Goal: Task Accomplishment & Management: Complete application form

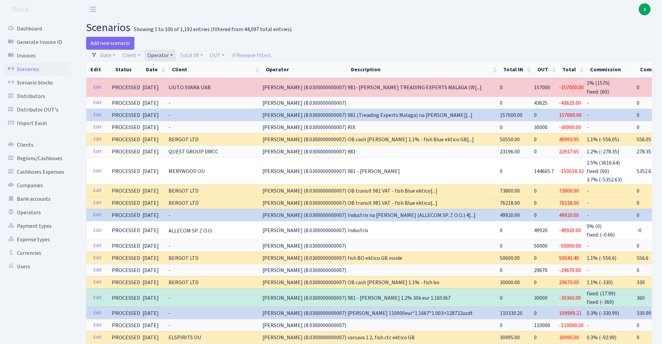
select select "100"
click at [256, 53] on link "Remove filters" at bounding box center [251, 55] width 45 height 11
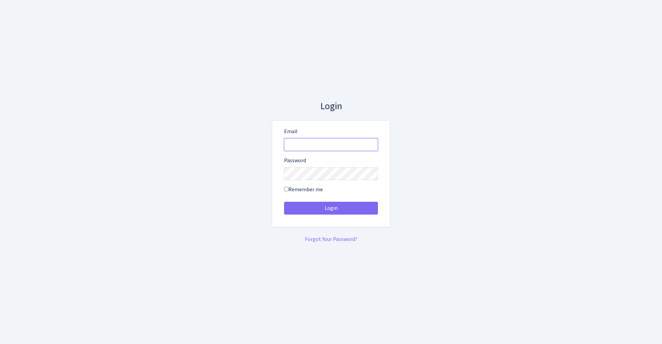
type input "[EMAIL_ADDRESS][DOMAIN_NAME]"
click at [331, 208] on button "Login" at bounding box center [331, 208] width 94 height 13
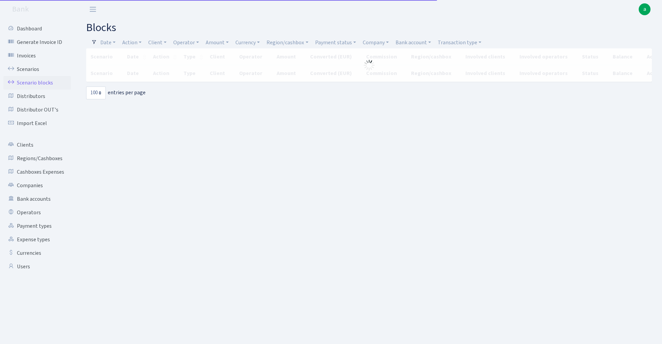
select select "100"
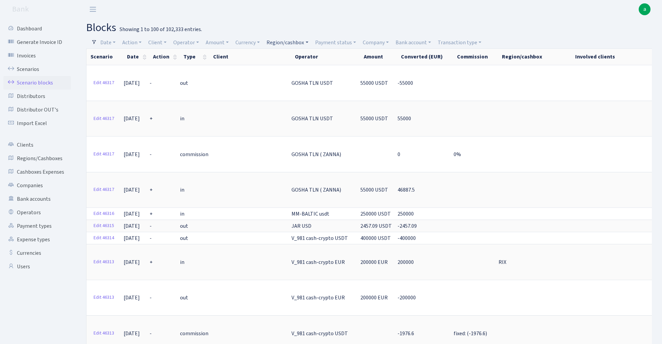
click at [285, 43] on link "Region/cashbox" at bounding box center [287, 42] width 47 height 11
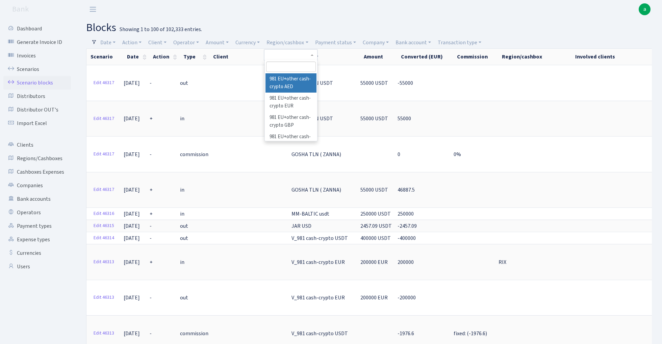
click at [288, 66] on input "search" at bounding box center [291, 67] width 50 height 10
type input "msk"
click at [291, 78] on li "MSK" at bounding box center [291, 79] width 51 height 12
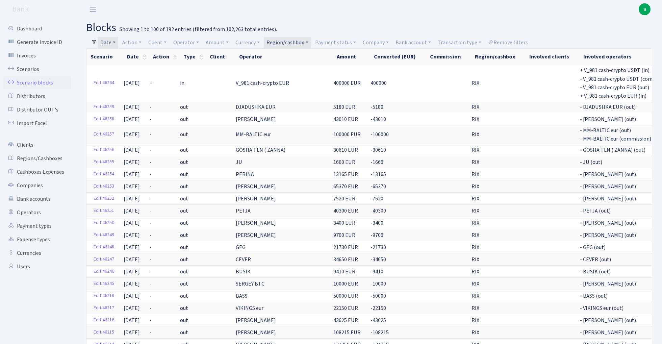
select select "100"
click at [30, 213] on link "Operators" at bounding box center [37, 213] width 68 height 14
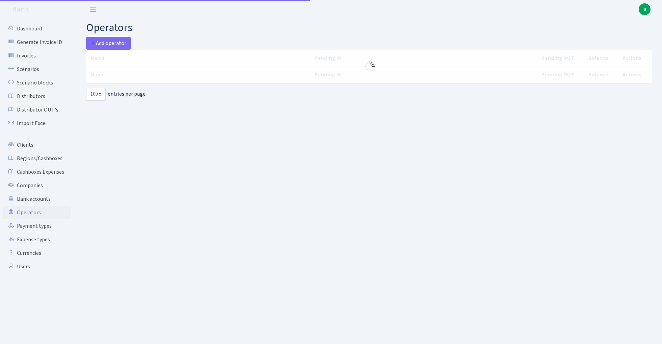
select select "100"
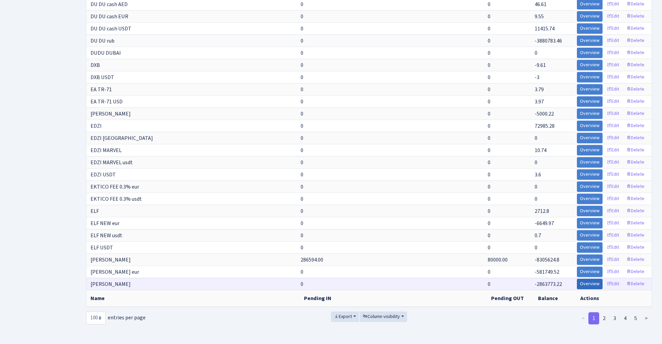
scroll to position [993, 0]
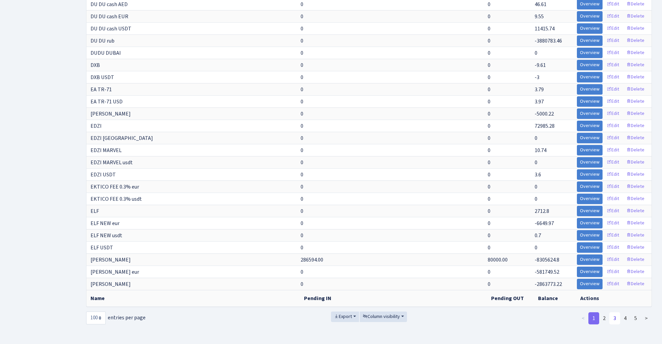
click at [616, 316] on link "3" at bounding box center [615, 318] width 11 height 12
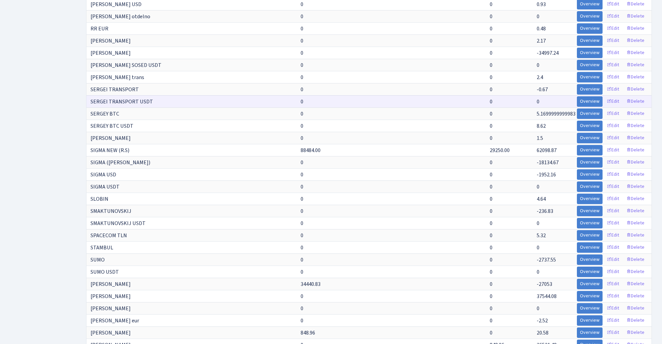
scroll to position [746, 0]
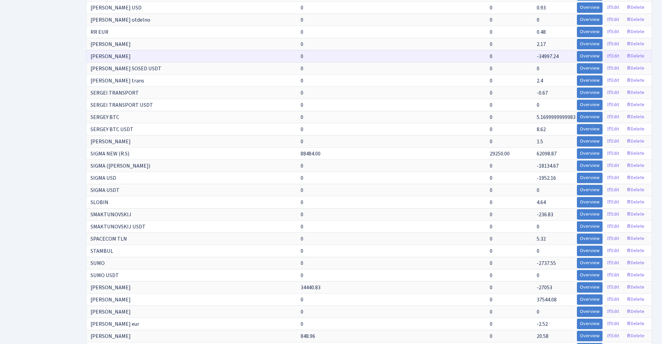
drag, startPoint x: 91, startPoint y: 56, endPoint x: 129, endPoint y: 57, distance: 38.2
click at [129, 57] on td "[PERSON_NAME]" at bounding box center [194, 56] width 214 height 12
copy span "[PERSON_NAME]"
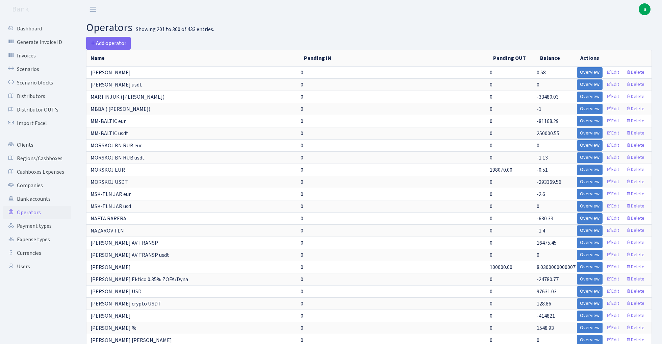
scroll to position [0, 0]
click at [114, 42] on span "Add operator" at bounding box center [109, 43] width 36 height 7
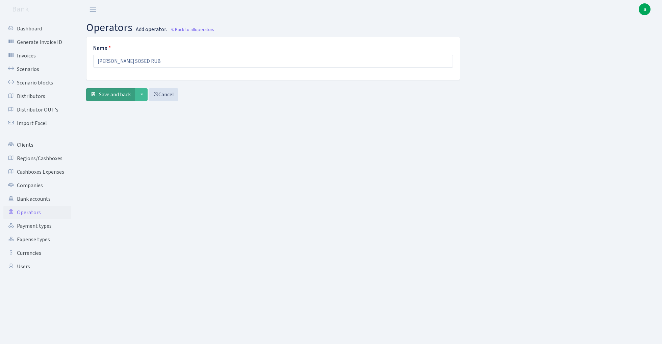
type input "[PERSON_NAME] SOSED RUB"
click at [114, 98] on span "Save and back" at bounding box center [115, 94] width 32 height 7
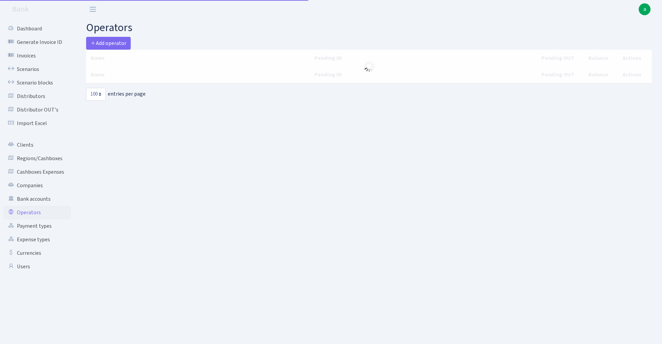
select select "100"
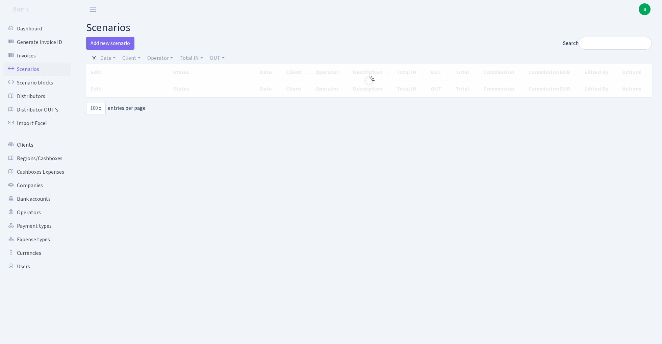
select select "100"
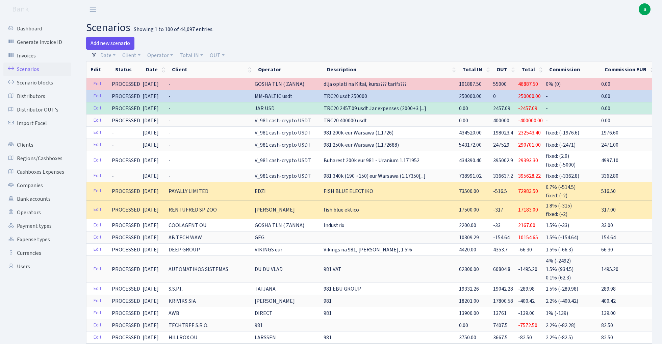
click at [116, 42] on link "Add new scenario" at bounding box center [110, 43] width 48 height 13
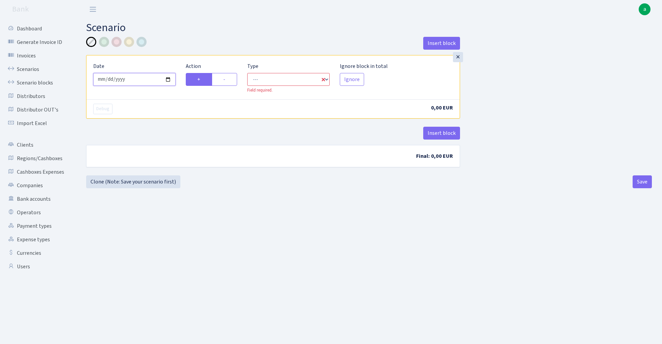
click at [139, 80] on input "[DATE]" at bounding box center [134, 79] width 82 height 13
type input "[DATE]"
click at [169, 57] on div "× Date [DATE] Action + - Type --- In Out Commission Field required. [GEOGRAPHIC…" at bounding box center [273, 77] width 373 height 44
select select "in"
select select "1"
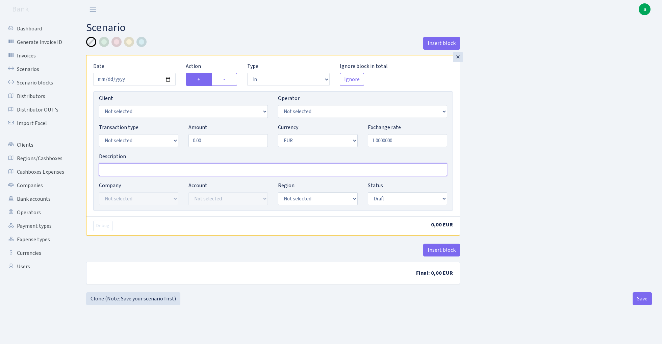
click at [144, 171] on input "Description" at bounding box center [273, 169] width 348 height 13
paste input "87.5"
click at [126, 168] on input "MSK J rub 87.5" at bounding box center [273, 169] width 348 height 13
click at [126, 168] on input "MSK J rub sergei sosed 87.5" at bounding box center [273, 169] width 348 height 13
type input "MSK J rub - sergei sosed 87.5"
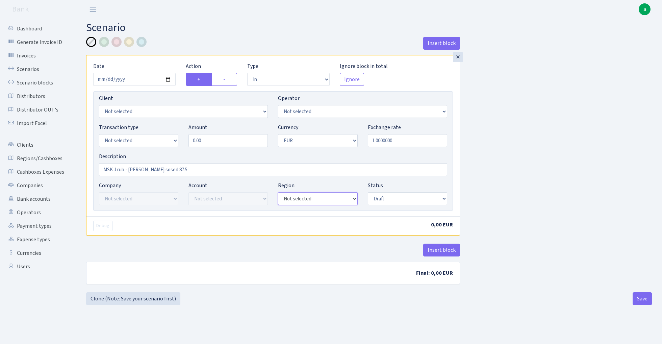
select select "20"
select select "3"
click at [214, 139] on input "0.00" at bounding box center [228, 140] width 79 height 13
paste input "37015"
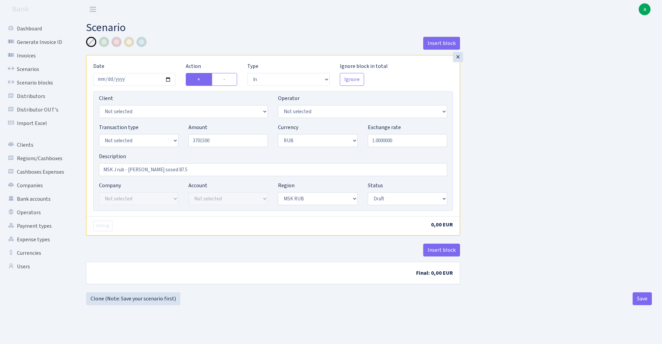
type input "3,701,500.00"
click at [522, 141] on div "Insert block × Date 2025-09-12 Action + - Type --- In Out Commission Field requ…" at bounding box center [369, 165] width 576 height 256
select select "processed"
select select
select select "457"
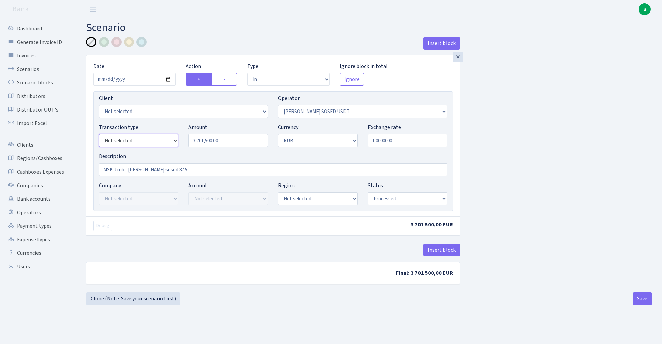
select select "15"
click at [400, 142] on input "1.0000000" at bounding box center [407, 140] width 79 height 13
paste input "0.011428571"
type input "0.0114286"
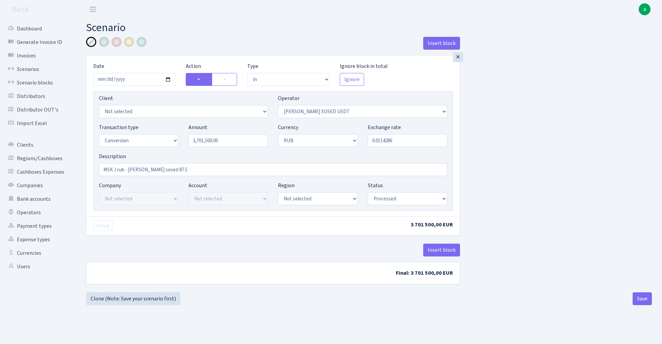
click at [511, 151] on div "Insert block × Date 2025-09-12 Action + - Type --- In Out Commission Field requ…" at bounding box center [369, 165] width 576 height 256
click at [449, 250] on button "Insert block" at bounding box center [442, 250] width 37 height 13
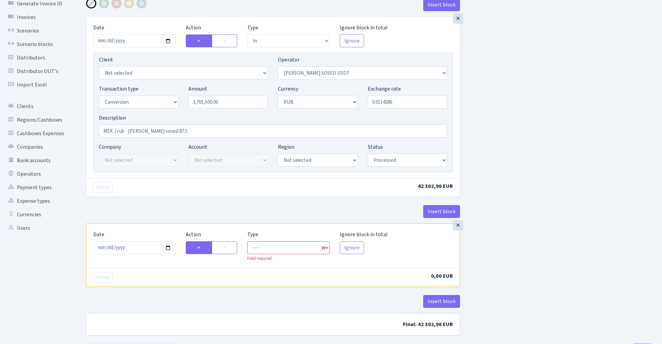
scroll to position [39, 0]
click at [138, 249] on input "2025-09-14" at bounding box center [134, 247] width 82 height 13
type input "[DATE]"
click at [165, 198] on div "× Date 2025-09-12 Action + - Type --- In Out Commission Field required. Ignore …" at bounding box center [273, 119] width 374 height 207
click at [230, 249] on label "-" at bounding box center [224, 247] width 25 height 13
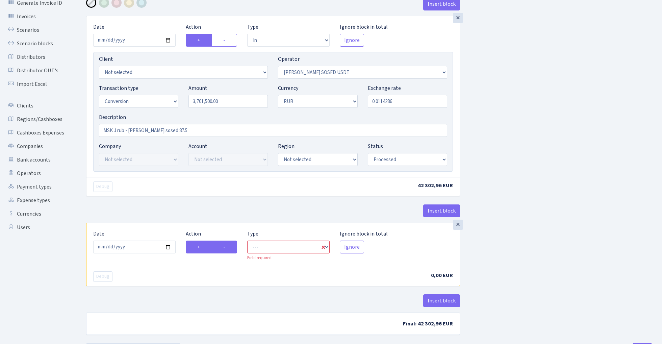
click at [228, 247] on input "-" at bounding box center [225, 245] width 4 height 4
radio input "true"
radio input "false"
select select "commission"
select select "457"
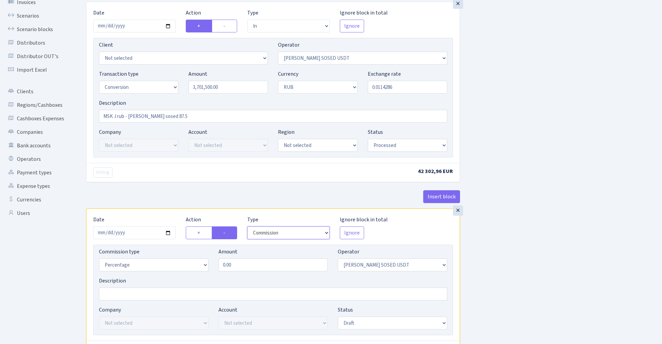
scroll to position [85, 0]
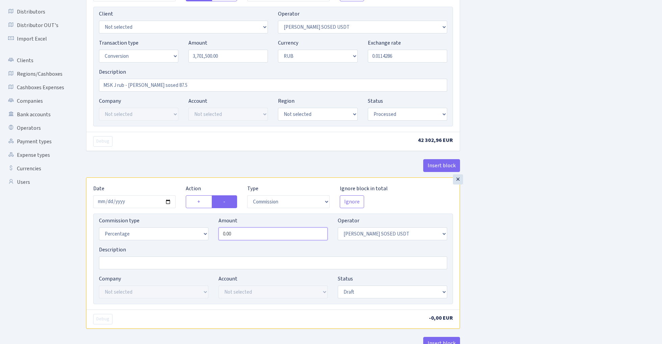
click at [281, 237] on input "0.00" at bounding box center [274, 233] width 110 height 13
type input "0.50"
click at [575, 193] on div "Insert block × Date 2025-09-12 Action + - Type --- In Out Commission Field requ…" at bounding box center [369, 168] width 576 height 433
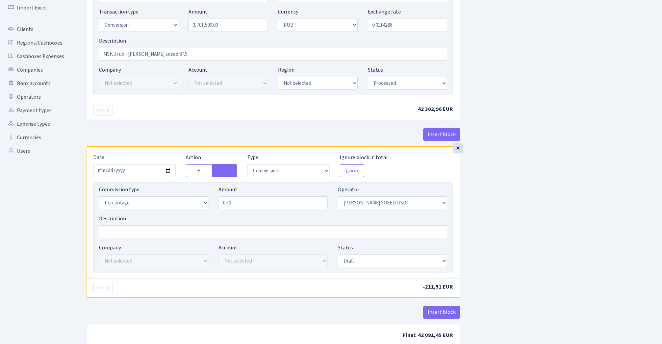
scroll to position [131, 0]
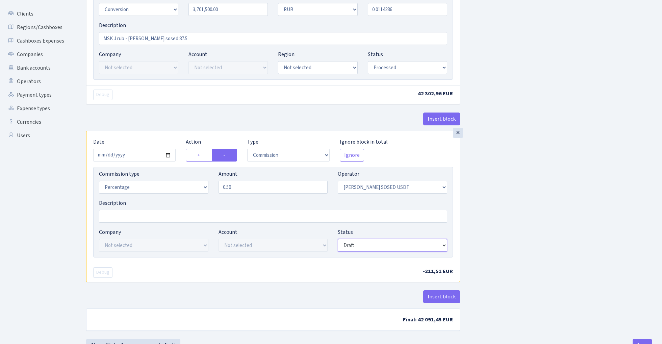
select select "processed"
click at [519, 199] on div "Insert block × Date [DATE] Action + - Type --- In Out Commission Field required…" at bounding box center [369, 122] width 576 height 433
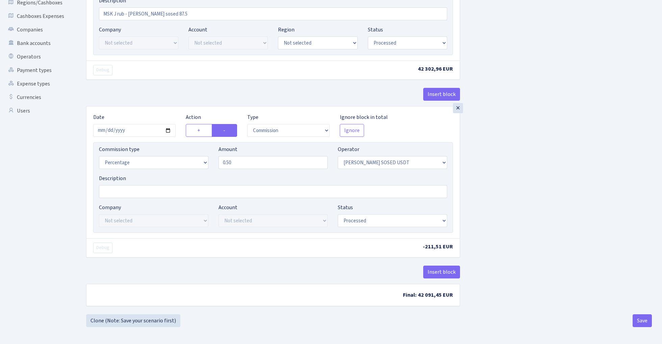
scroll to position [158, 0]
click at [445, 270] on button "Insert block" at bounding box center [442, 272] width 37 height 13
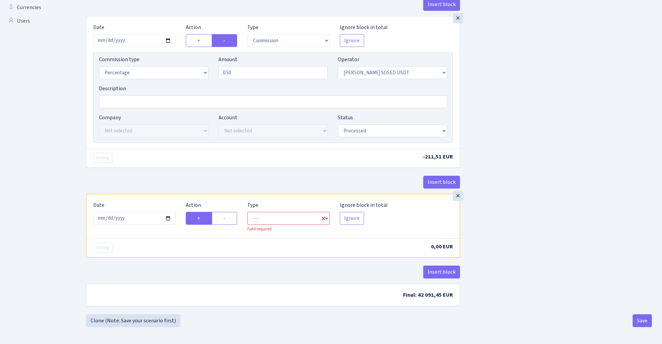
scroll to position [248, 0]
click at [135, 219] on input "[DATE]" at bounding box center [134, 218] width 82 height 13
type input "[DATE]"
click at [177, 187] on div "Insert block" at bounding box center [273, 185] width 374 height 18
select select "in"
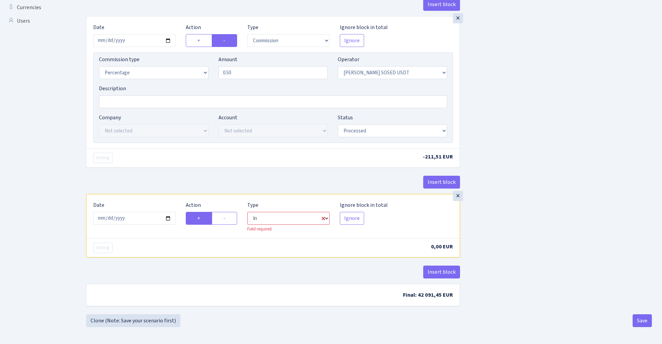
select select "457"
select select "1"
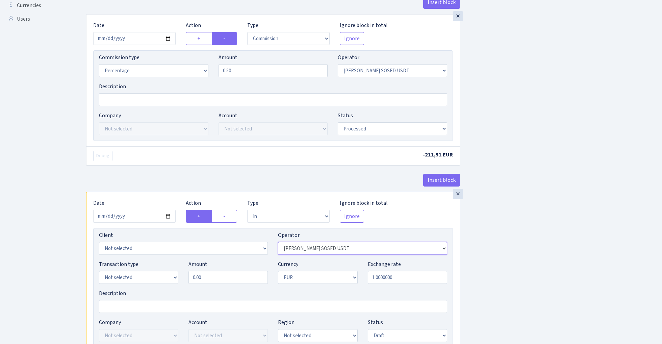
select select "523"
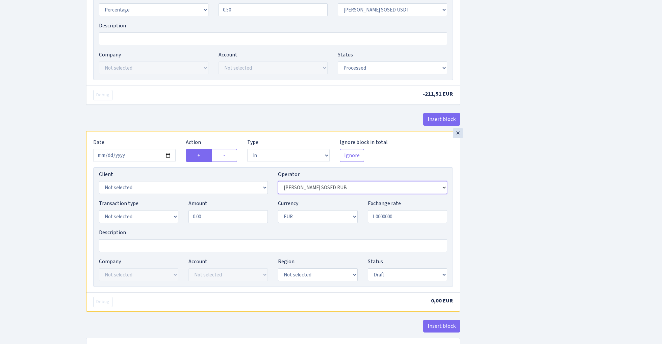
scroll to position [314, 0]
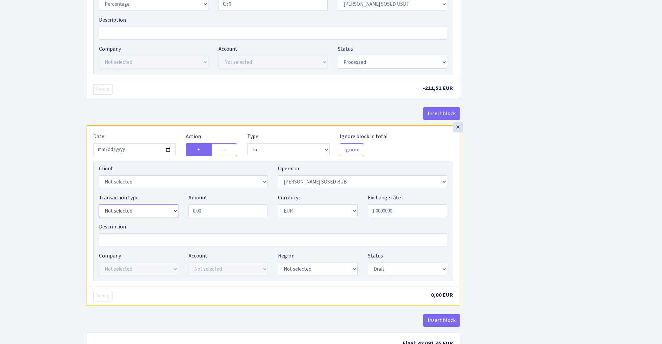
select select "1"
select select "3"
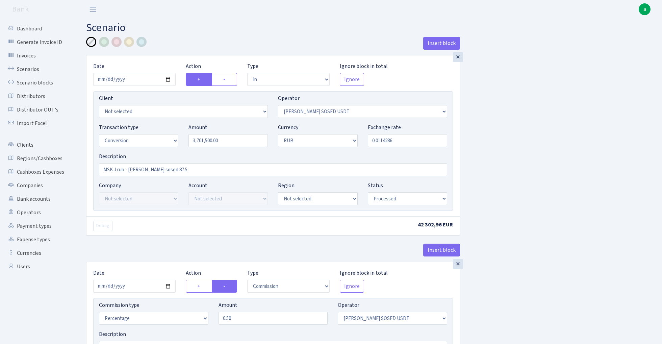
scroll to position [0, 0]
click at [236, 143] on input "3701500.00" at bounding box center [228, 140] width 79 height 13
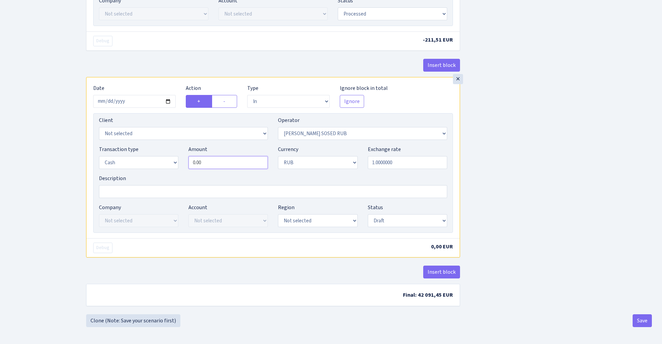
type input "3,701,500.00"
click at [234, 164] on input "0.00" at bounding box center [228, 162] width 79 height 13
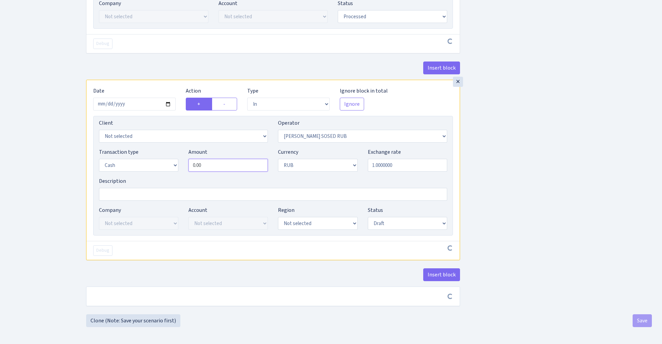
click at [234, 164] on input "0.00" at bounding box center [228, 165] width 79 height 13
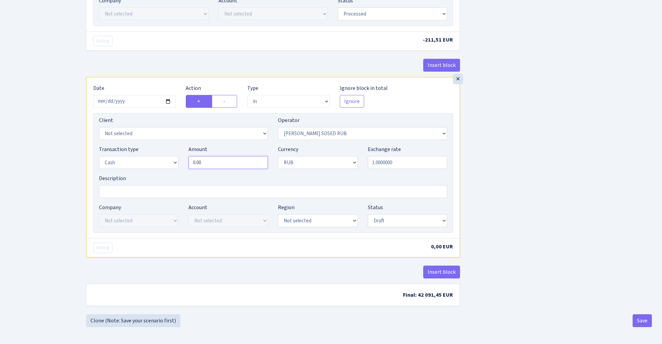
paste input "370150"
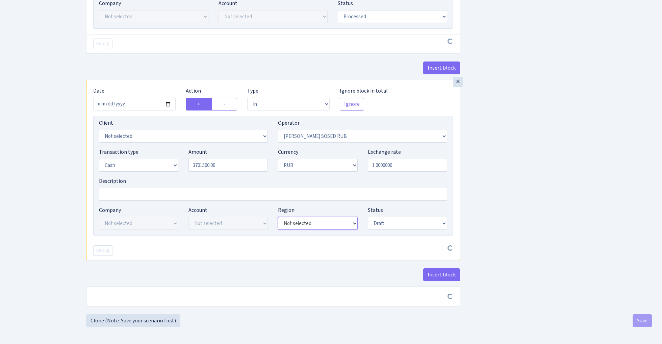
type input "3,701,500.00"
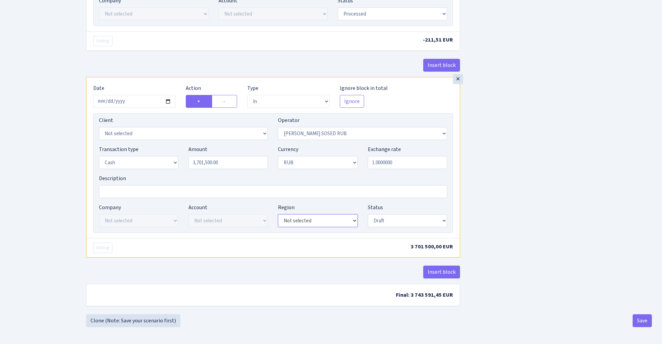
select select "20"
select select "processed"
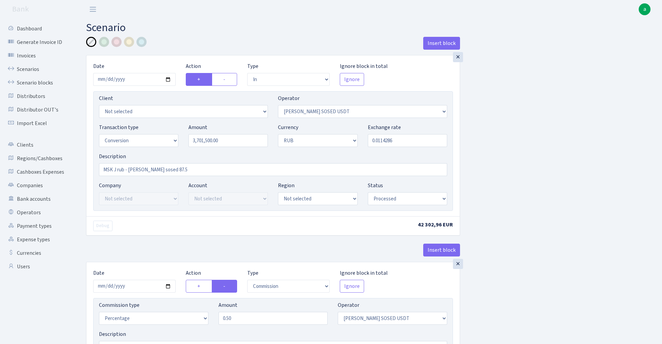
scroll to position [0, 0]
click at [129, 42] on div at bounding box center [129, 42] width 10 height 10
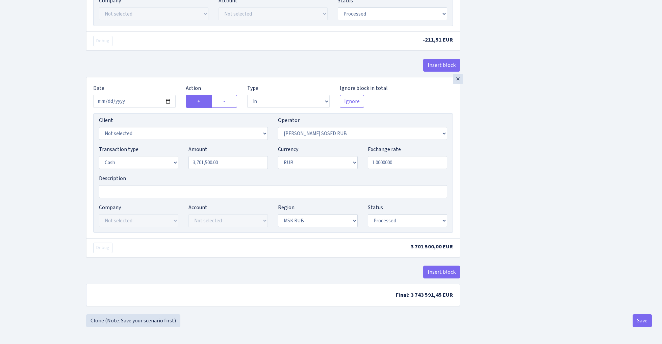
scroll to position [365, 0]
click at [646, 323] on button "Save" at bounding box center [642, 320] width 19 height 13
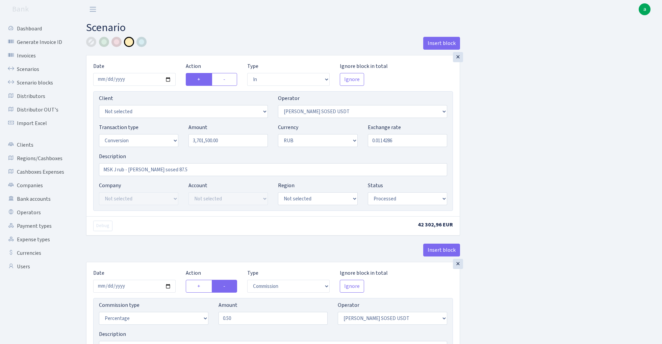
select select "in"
select select "457"
select select "15"
select select "3"
select select "processed"
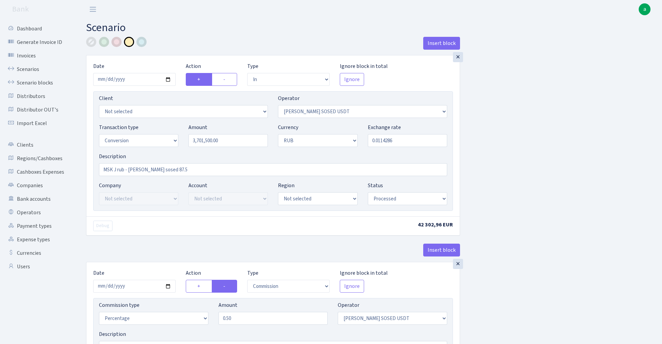
select select "commission"
select select "457"
select select "processed"
select select "in"
select select "523"
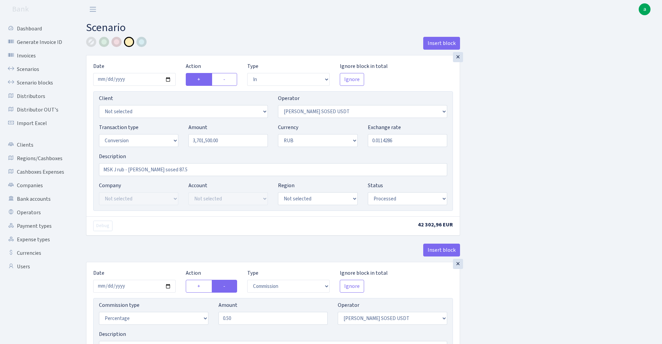
select select "1"
select select "3"
select select "20"
select select "processed"
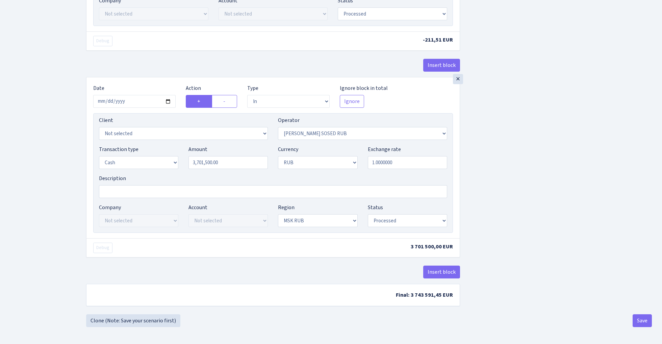
scroll to position [365, 0]
click at [645, 319] on button "Save" at bounding box center [642, 320] width 19 height 13
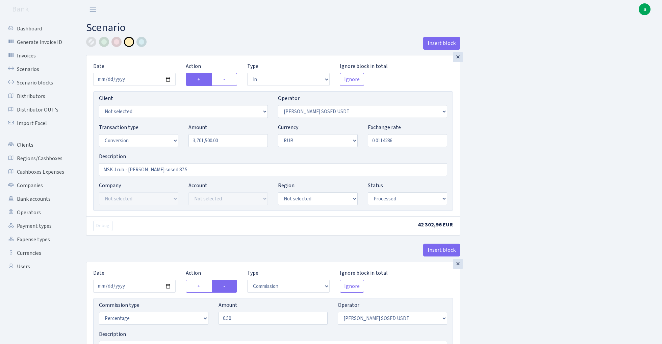
select select "in"
select select "457"
select select "15"
select select "3"
select select "processed"
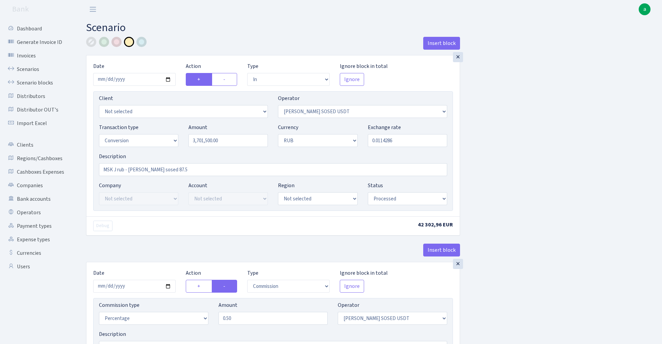
select select "commission"
select select "457"
select select "processed"
select select "in"
select select "523"
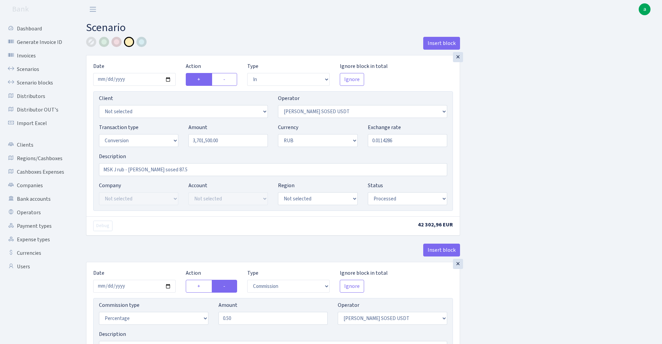
select select "1"
select select "3"
select select "20"
select select "processed"
click at [26, 68] on link "Scenarios" at bounding box center [37, 70] width 68 height 14
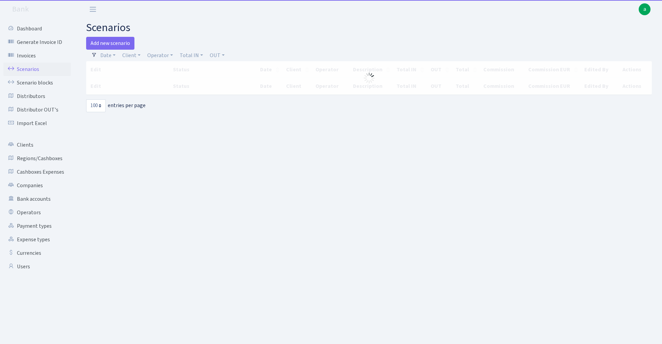
select select "100"
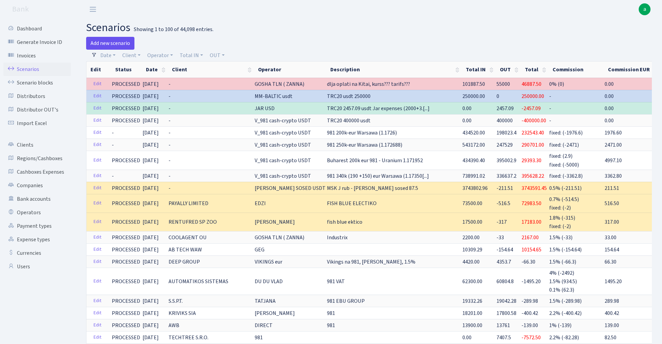
click at [117, 43] on link "Add new scenario" at bounding box center [110, 43] width 48 height 13
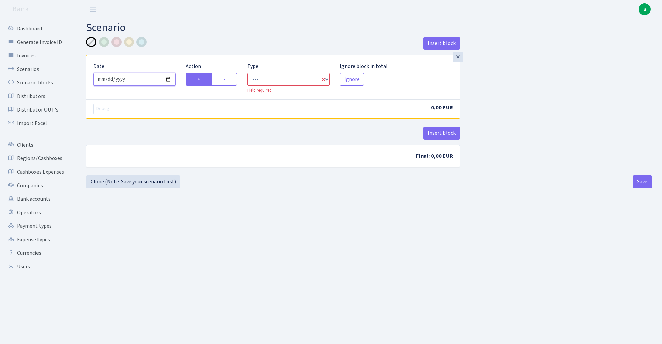
click at [139, 80] on input "[DATE]" at bounding box center [134, 79] width 82 height 13
type input "[DATE]"
click at [177, 43] on div "Insert block" at bounding box center [273, 46] width 374 height 18
click at [230, 79] on label "-" at bounding box center [224, 79] width 25 height 13
click at [228, 79] on input "-" at bounding box center [225, 77] width 4 height 4
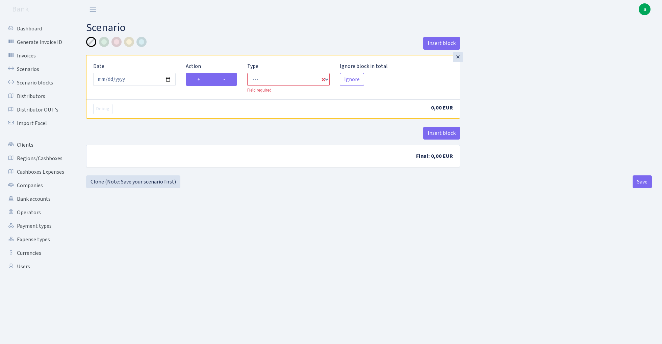
radio input "true"
radio input "false"
select select "out"
select select "1"
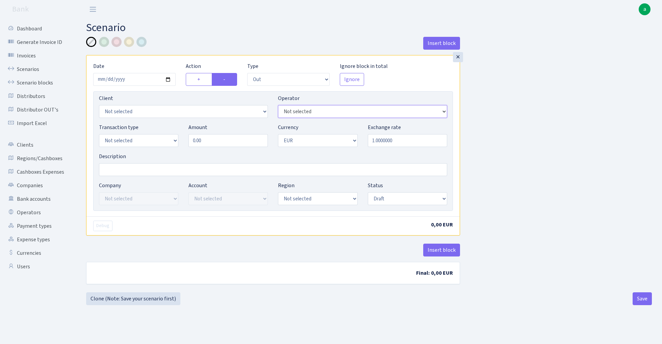
select select "435"
select select "15"
select select "3"
click at [219, 137] on input "0.00" at bounding box center [228, 140] width 79 height 13
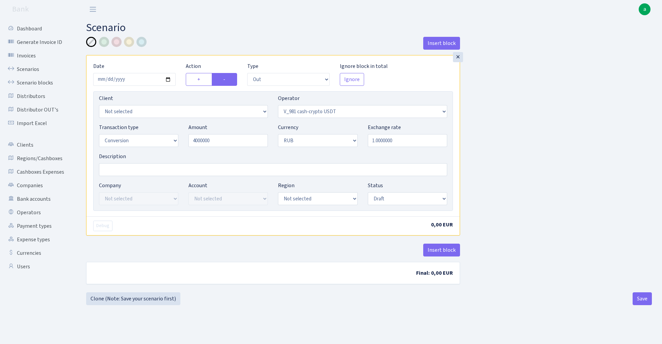
type input "4,000,000.00"
click at [596, 137] on div "Insert block × Date 2025-09-12 Action + - Type --- In Out Commission Field requ…" at bounding box center [369, 165] width 576 height 256
click at [124, 169] on input "Description" at bounding box center [273, 169] width 348 height 13
type input "MSK J rub - 4m"
select select "processed"
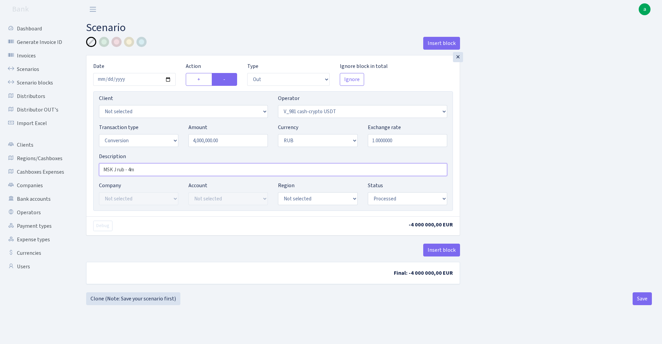
click at [166, 171] on input "MSK J rub - 4m" at bounding box center [273, 169] width 348 height 13
type input "MSK J rub - 4m (85.1)"
click at [404, 140] on input "1.0000000" at bounding box center [407, 140] width 79 height 13
paste input "0.011750881"
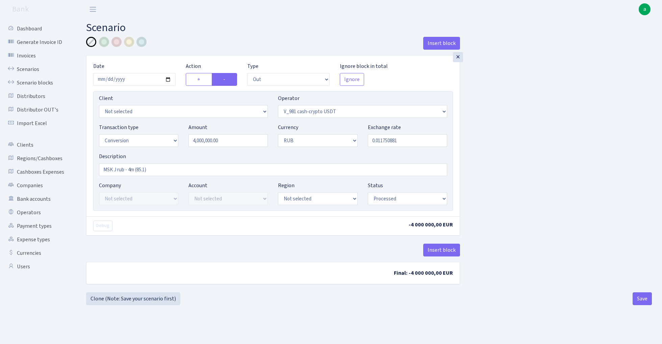
type input "0.0117509"
click at [520, 147] on div "Insert block × Date 2025-09-12 Action + - Type --- In Out Commission Field requ…" at bounding box center [369, 165] width 576 height 256
click at [440, 249] on button "Insert block" at bounding box center [442, 250] width 37 height 13
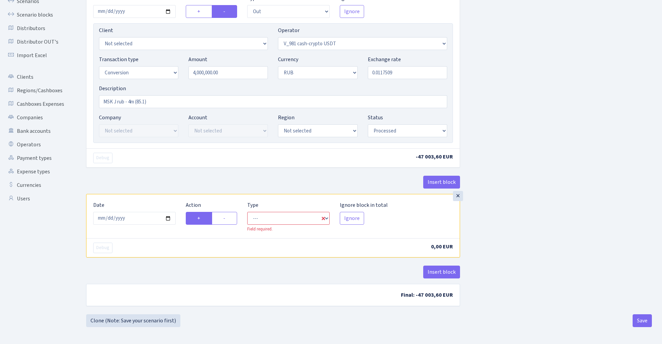
scroll to position [69, 0]
click at [141, 218] on input "2025-09-14" at bounding box center [134, 218] width 82 height 13
type input "2025-09-12"
click at [171, 176] on div "Insert block" at bounding box center [273, 185] width 374 height 18
select select "commission"
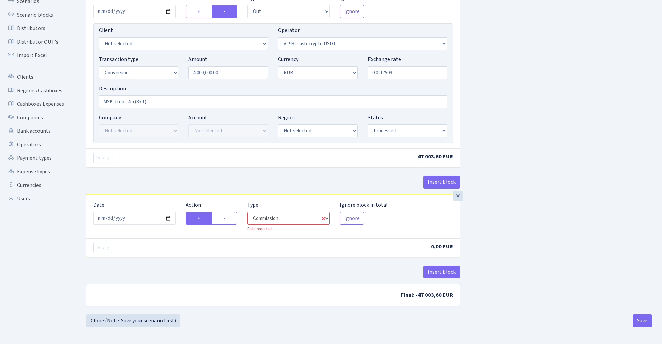
select select "435"
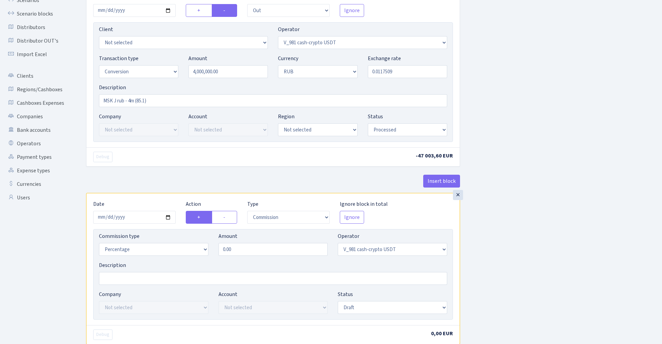
click at [540, 178] on div "Insert block × Date 2025-09-12 Action + - Type --- In Out Commission Field requ…" at bounding box center [369, 184] width 576 height 433
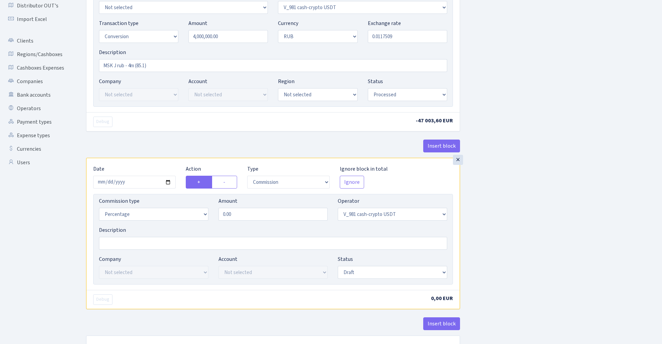
scroll to position [110, 0]
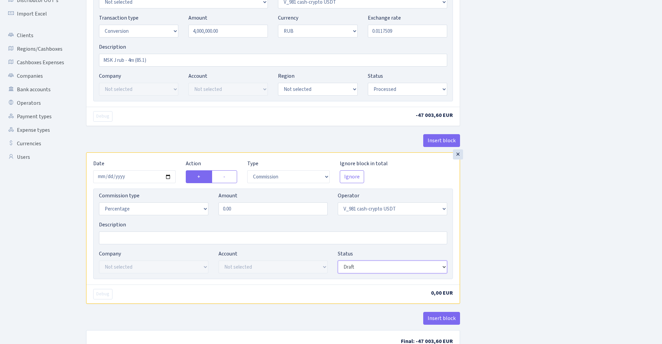
select select "processed"
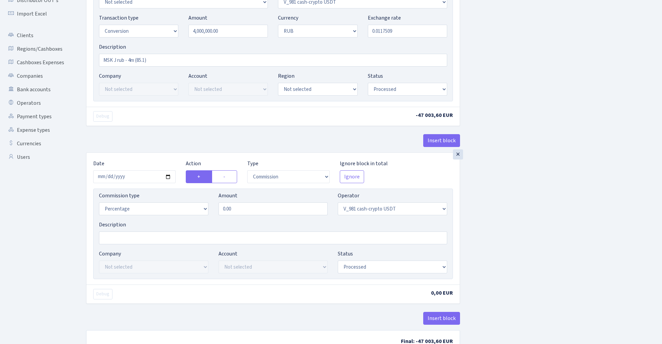
click at [556, 203] on div "Insert block × Date 2025-09-12 Action + - Type --- In Out Commission Field requ…" at bounding box center [369, 143] width 576 height 433
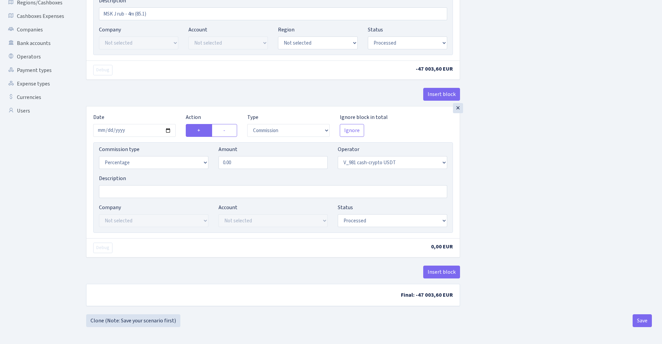
scroll to position [158, 0]
click at [250, 163] on input "0.00" at bounding box center [274, 162] width 110 height 13
type input "0.52"
click at [578, 166] on div "Insert block × Date 2025-09-12 Action + - Type --- In Out Commission Field requ…" at bounding box center [369, 97] width 576 height 433
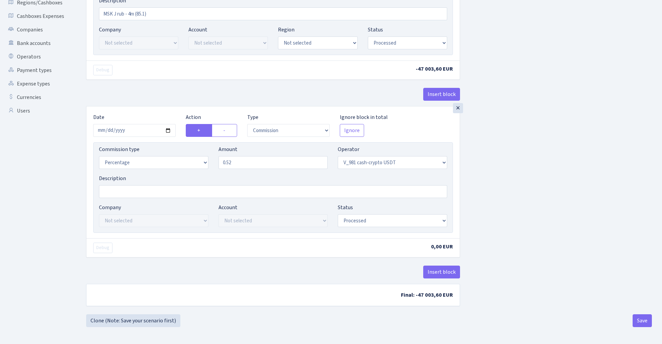
scroll to position [155, 0]
select select "bank"
click at [241, 165] on input "0.52" at bounding box center [274, 163] width 110 height 13
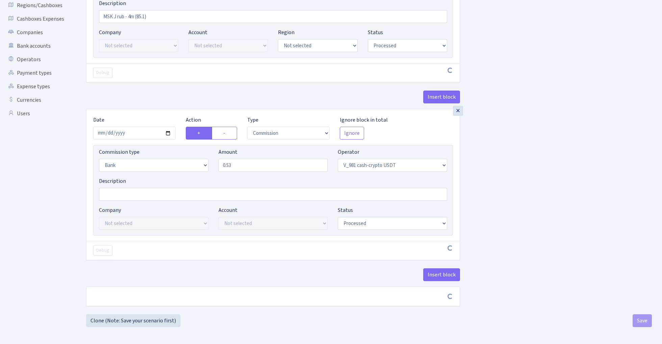
click at [525, 160] on div "Insert block × Date 2025-09-12 Action + - Type --- In Out Commission Field requ…" at bounding box center [369, 99] width 576 height 431
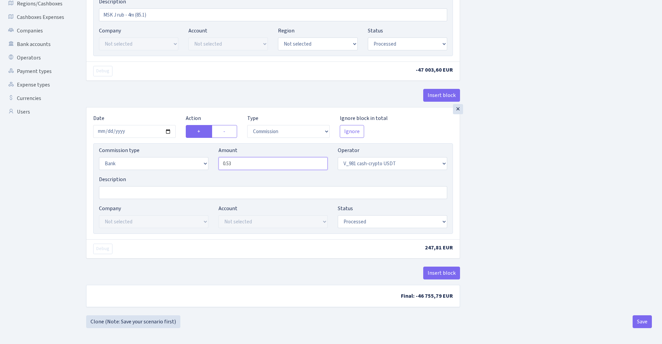
click at [245, 165] on input "0.53" at bounding box center [274, 163] width 110 height 13
type input "0.52"
select select "percentage"
click at [506, 213] on div "Insert block × Date 2025-09-12 Action + - Type --- In Out Commission Field requ…" at bounding box center [369, 98] width 576 height 433
click at [533, 232] on div "Insert block × Date 2025-09-12 Action + - Type --- In Out Commission Field requ…" at bounding box center [369, 98] width 576 height 433
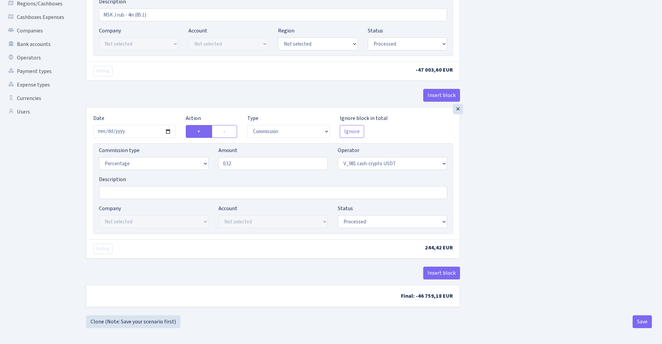
click at [533, 232] on div "Insert block × Date 2025-09-12 Action + - Type --- In Out Commission Field requ…" at bounding box center [369, 98] width 576 height 433
click at [447, 271] on button "Insert block" at bounding box center [442, 272] width 37 height 13
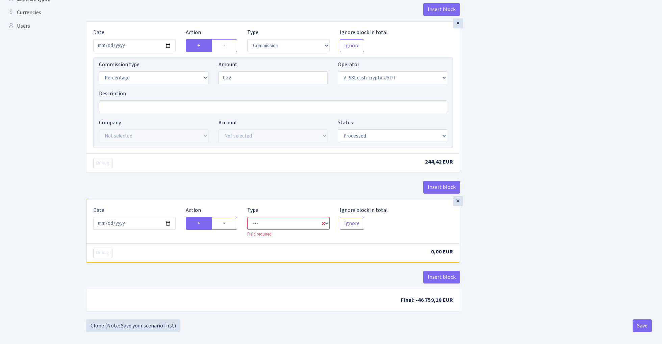
scroll to position [242, 0]
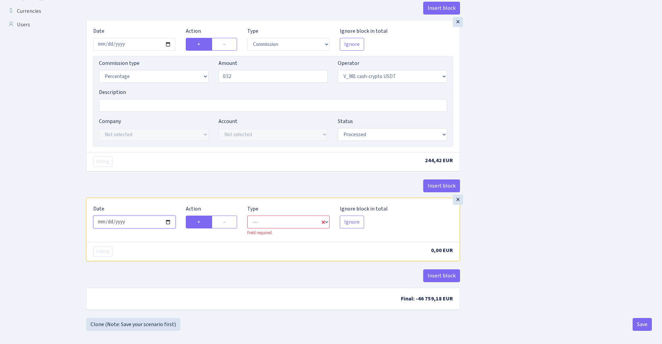
click at [141, 226] on input "2025-09-14" at bounding box center [134, 222] width 82 height 13
type input "2025-09-12"
click at [159, 193] on div "Insert block" at bounding box center [273, 188] width 374 height 18
click at [234, 228] on label "-" at bounding box center [224, 222] width 25 height 13
click at [228, 222] on input "-" at bounding box center [225, 220] width 4 height 4
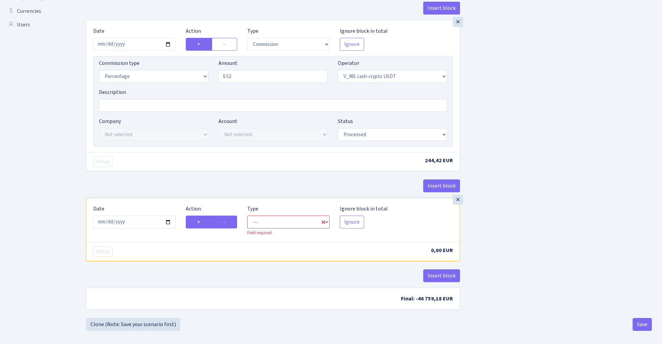
radio input "true"
radio input "false"
select select "out"
select select "435"
select select "1"
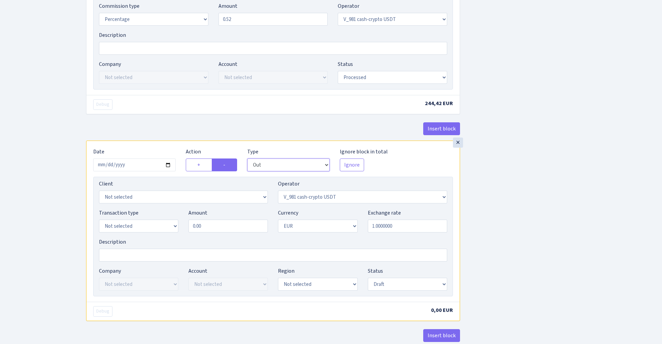
scroll to position [302, 0]
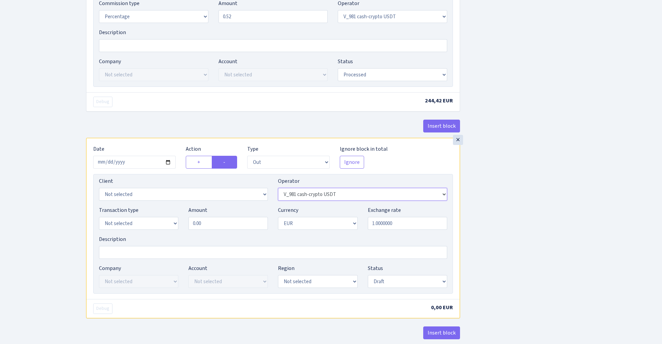
select select "437"
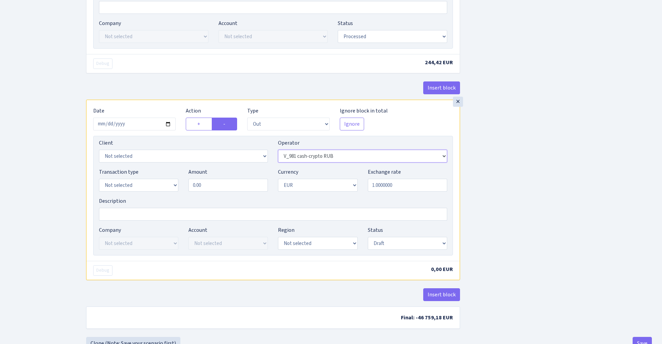
scroll to position [346, 0]
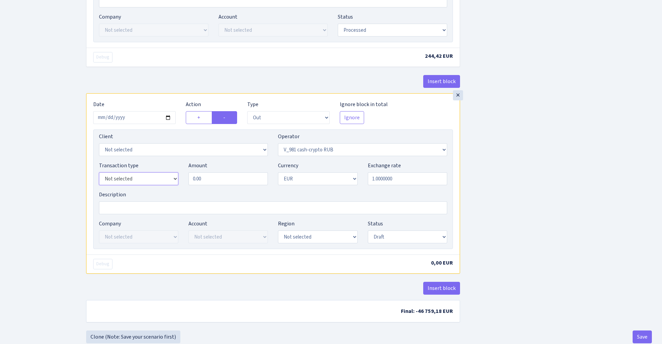
select select "1"
select select "3"
click at [226, 180] on input "0.00" at bounding box center [228, 178] width 79 height 13
type input "4,000,000.00"
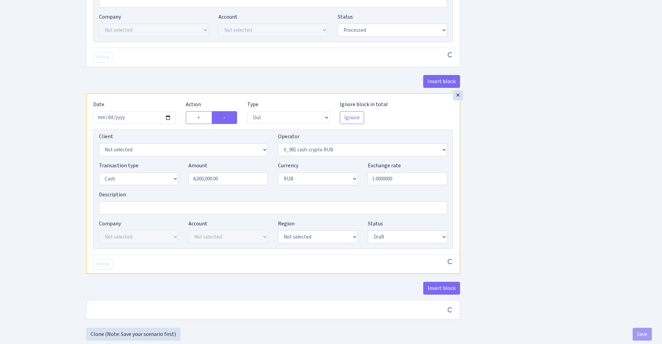
click at [538, 220] on div "Insert block × Date 2025-09-12 Action + - Type --- In Out Commission Field requ…" at bounding box center [369, 8] width 576 height 637
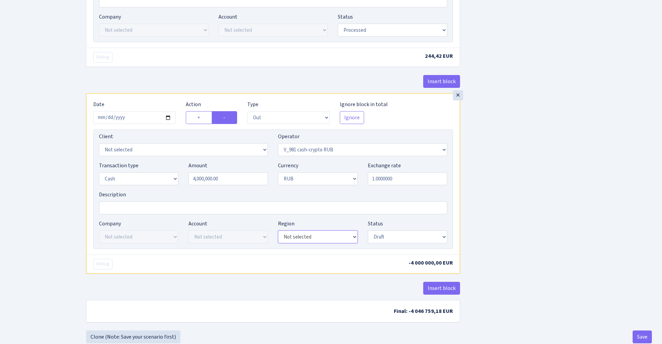
select select "20"
select select "processed"
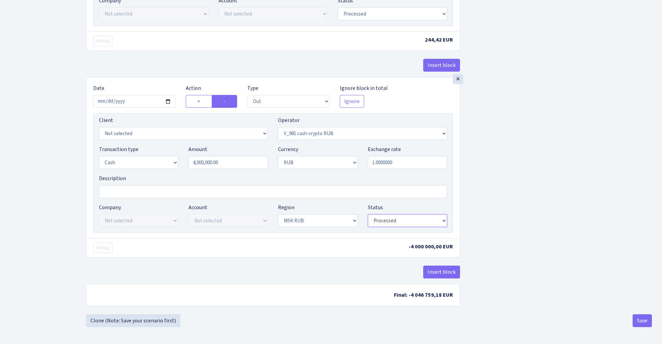
scroll to position [365, 0]
click at [441, 269] on button "Insert block" at bounding box center [442, 272] width 37 height 13
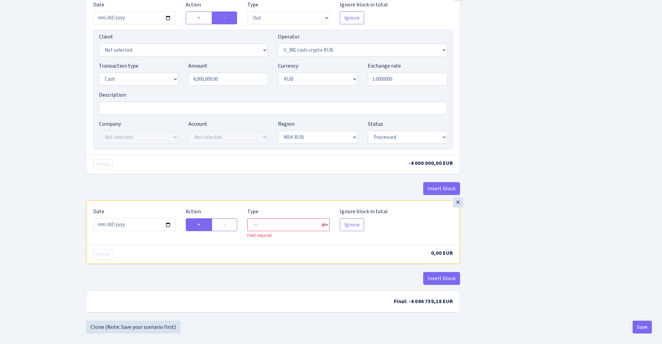
scroll to position [452, 0]
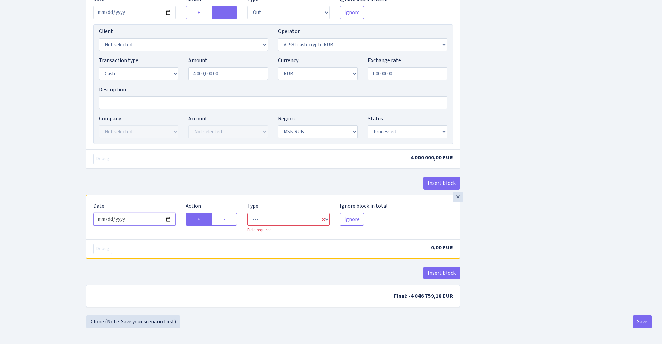
click at [144, 220] on input "2025-09-14" at bounding box center [134, 219] width 82 height 13
type input "2025-09-12"
click at [164, 164] on div "Debug" at bounding box center [180, 159] width 185 height 10
select select "in"
select select "437"
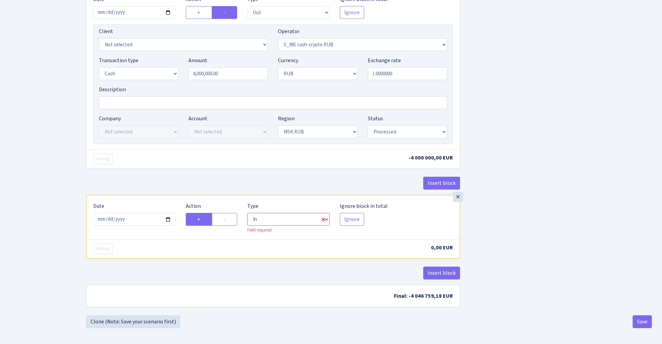
select select "3"
select select "20"
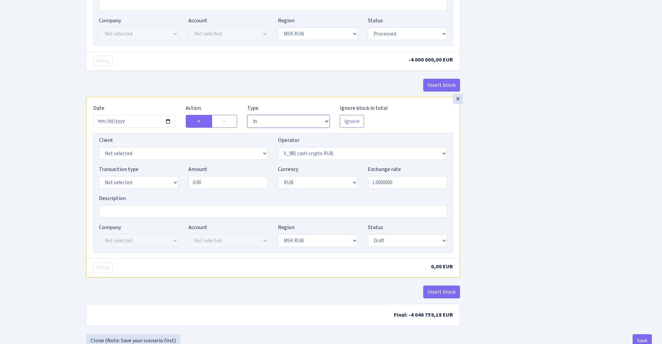
scroll to position [553, 0]
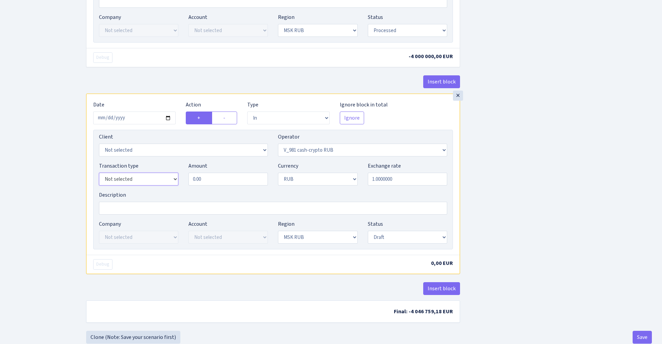
select select "15"
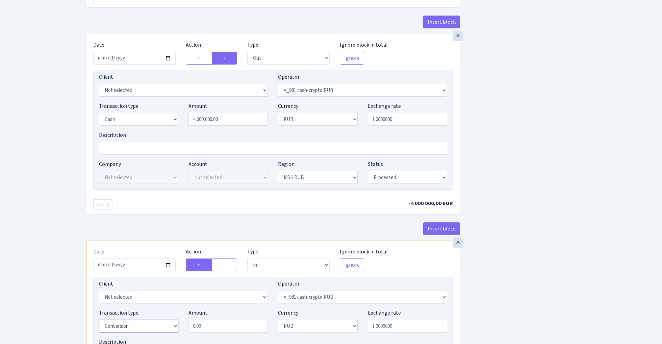
scroll to position [405, 0]
click at [242, 120] on input "4000000.00" at bounding box center [228, 120] width 79 height 13
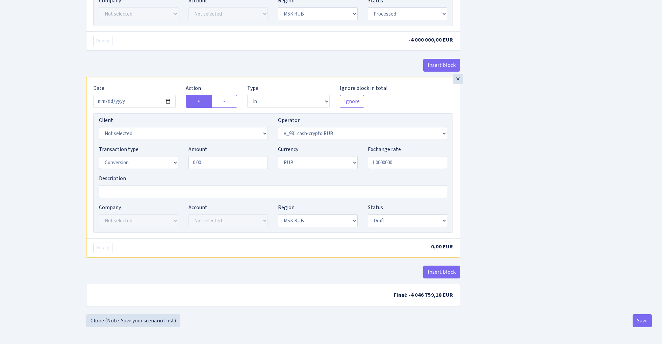
type input "4,000,000.00"
click at [219, 161] on input "0.00" at bounding box center [228, 162] width 79 height 13
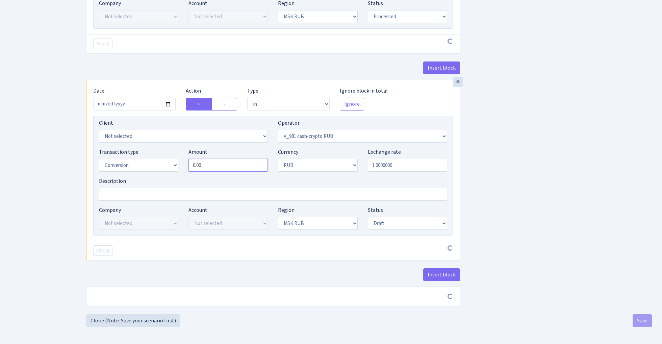
click at [219, 161] on input "0.00" at bounding box center [228, 165] width 79 height 13
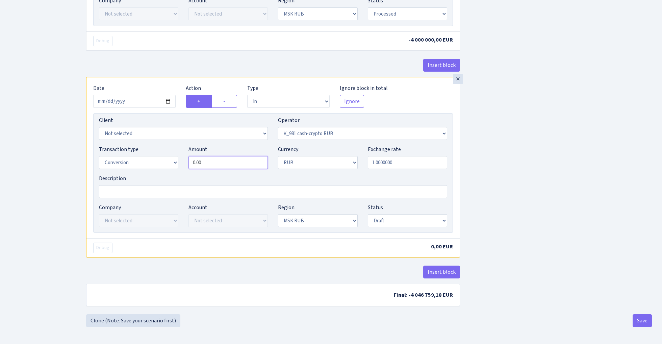
paste input "400000"
type input "4,000,000.00"
select select
select select "processed"
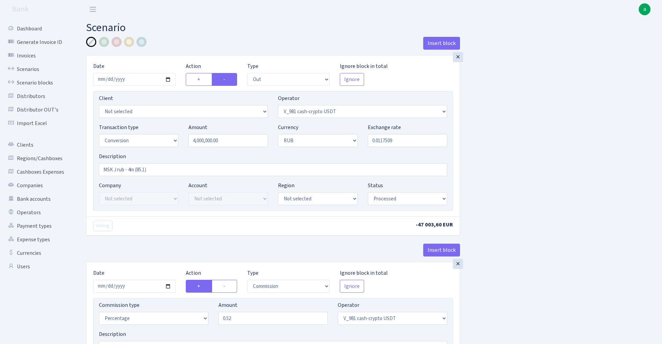
scroll to position [0, 0]
click at [129, 41] on div at bounding box center [129, 42] width 10 height 10
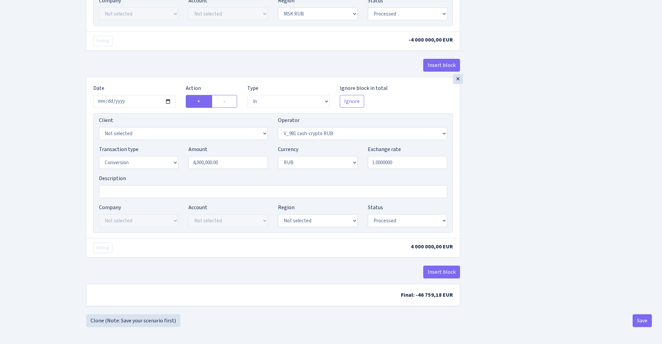
scroll to position [573, 0]
click at [646, 322] on button "Save" at bounding box center [642, 320] width 19 height 13
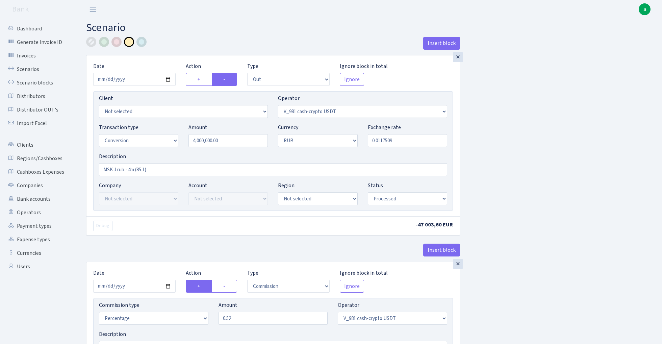
select select "out"
select select "435"
select select "15"
select select "3"
select select "processed"
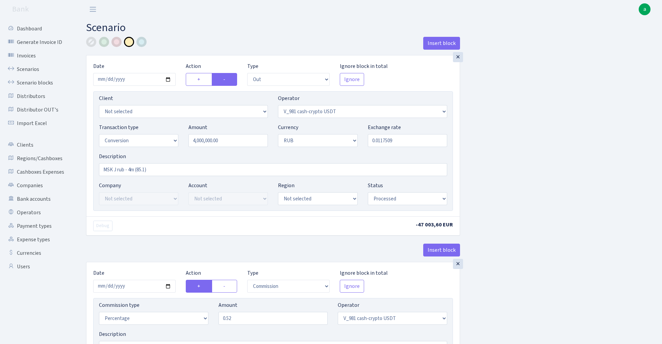
select select "commission"
select select "435"
select select "processed"
select select "out"
select select "437"
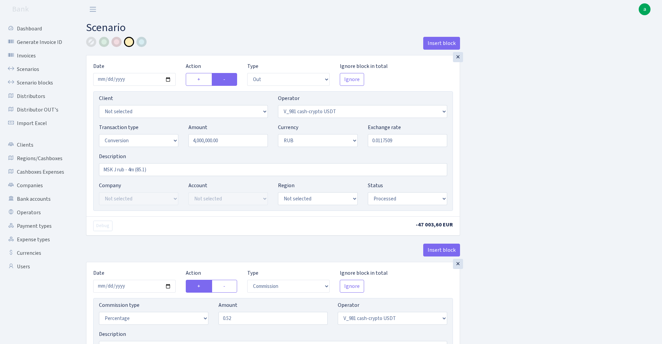
select select "1"
select select "3"
select select "20"
select select "processed"
select select "in"
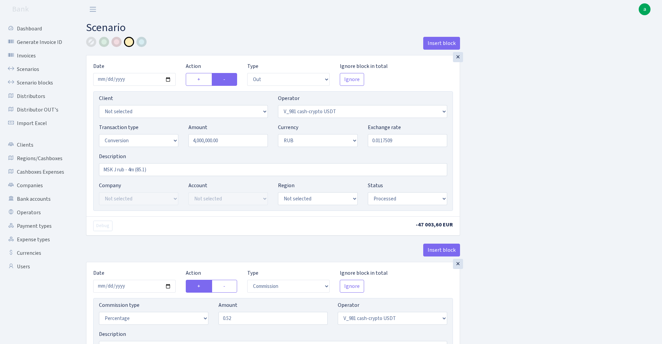
select select "437"
select select "15"
select select "3"
select select "processed"
click at [22, 67] on link "Scenarios" at bounding box center [37, 70] width 68 height 14
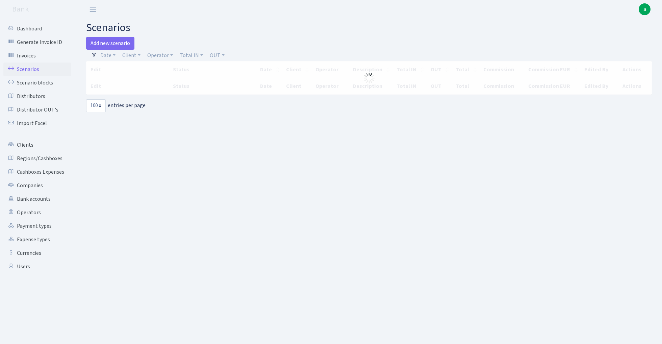
select select "100"
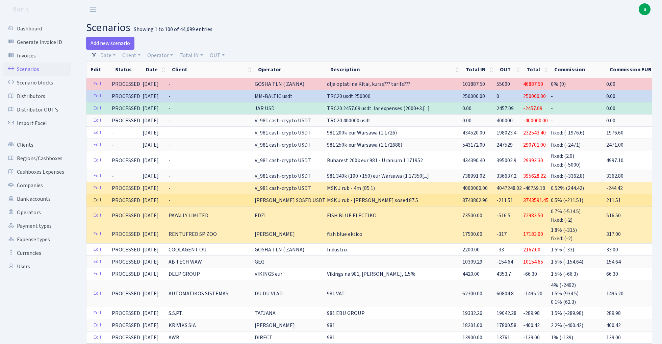
click at [97, 199] on link "Edit" at bounding box center [98, 200] width 14 height 10
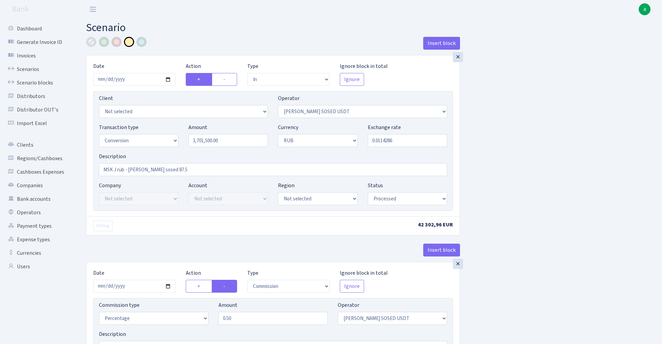
select select "in"
select select "457"
select select "15"
select select "3"
select select "processed"
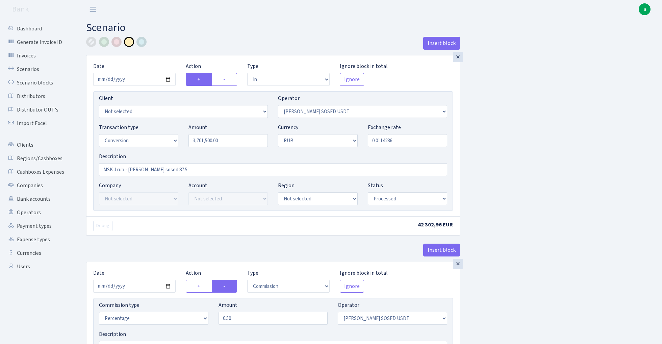
select select "commission"
select select "457"
select select "processed"
select select "in"
select select "523"
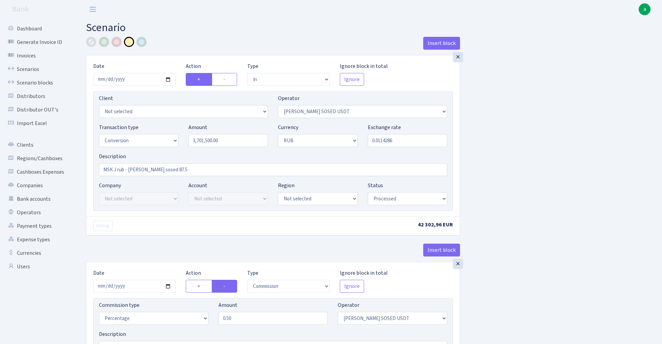
select select "1"
select select "3"
select select "20"
select select "processed"
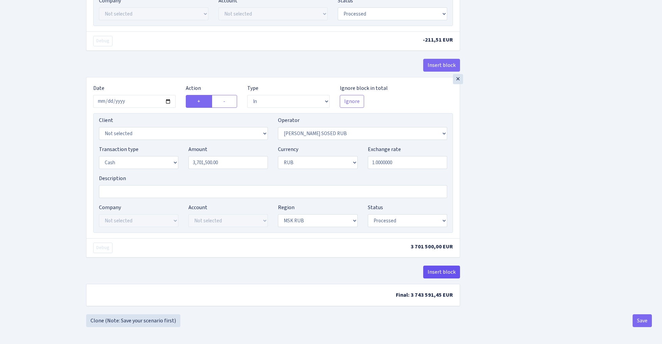
scroll to position [365, 0]
click at [441, 271] on button "Insert block" at bounding box center [442, 272] width 37 height 13
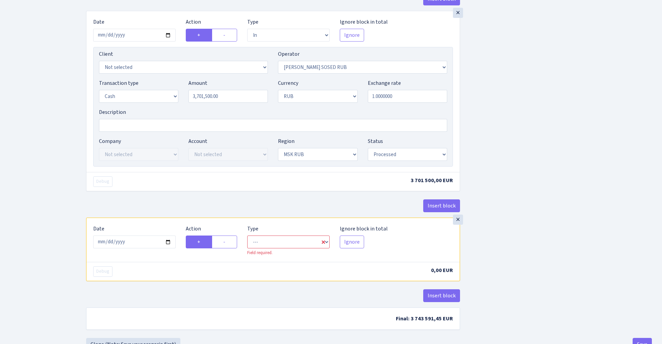
scroll to position [429, 0]
click at [137, 245] on input "2025-09-14" at bounding box center [134, 241] width 82 height 13
type input "[DATE]"
click at [167, 186] on div "Debug" at bounding box center [180, 181] width 185 height 10
click at [233, 248] on label "-" at bounding box center [224, 241] width 25 height 13
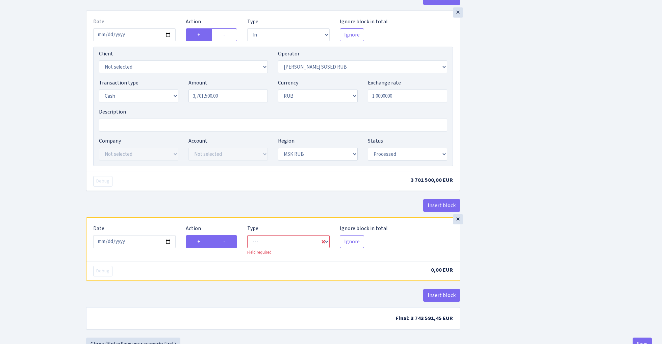
click at [228, 242] on input "-" at bounding box center [225, 240] width 4 height 4
radio input "true"
radio input "false"
select select "out"
select select "523"
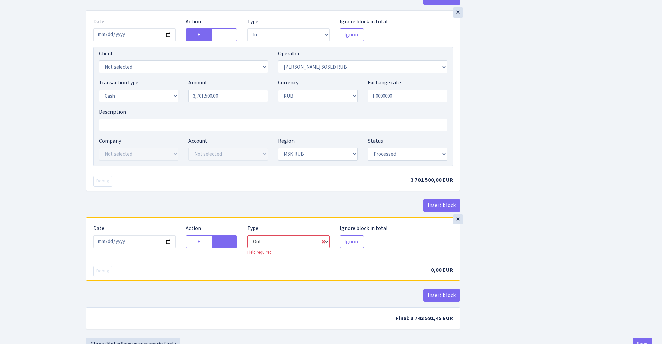
select select "3"
select select "20"
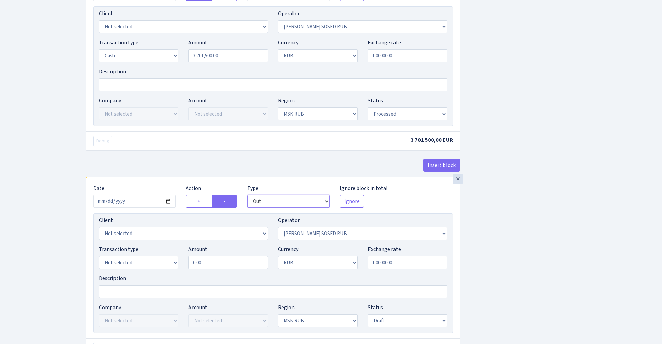
scroll to position [472, 0]
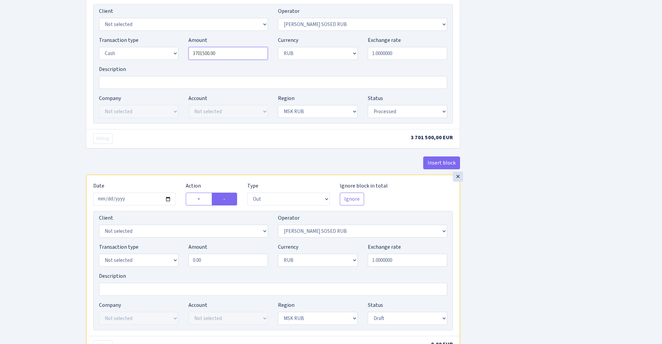
click at [228, 55] on input "3701500.00" at bounding box center [228, 53] width 79 height 13
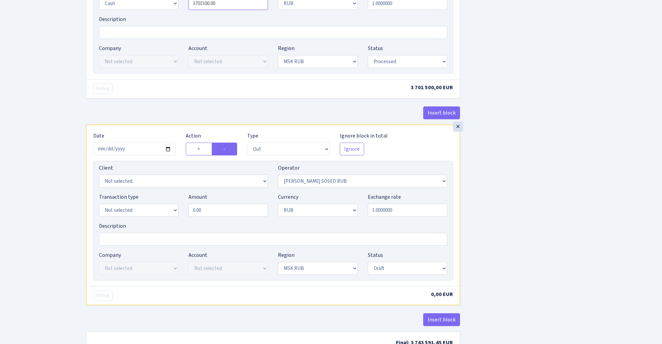
scroll to position [523, 0]
type input "3,701,500.00"
select select "15"
click at [218, 214] on input "0.00" at bounding box center [228, 209] width 79 height 13
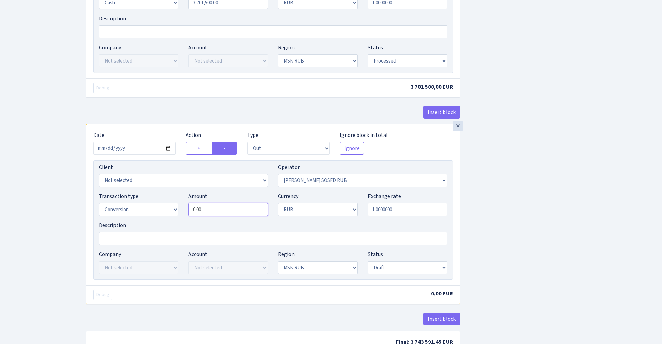
paste input "370150"
type input "3,701,500.00"
select select
select select "processed"
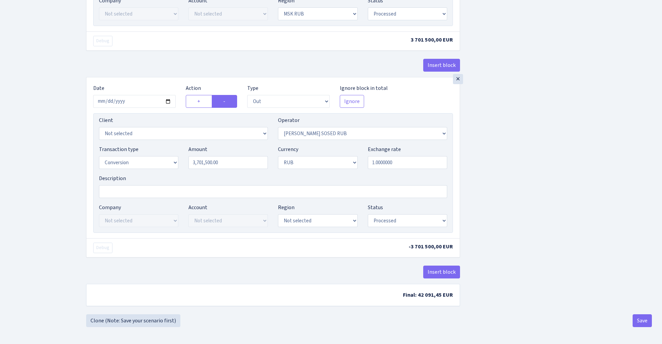
scroll to position [573, 0]
click at [639, 321] on button "Save" at bounding box center [642, 320] width 19 height 13
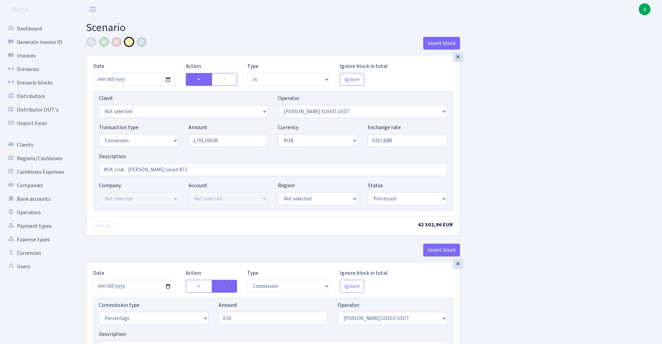
select select "in"
select select "457"
select select "15"
select select "3"
select select "processed"
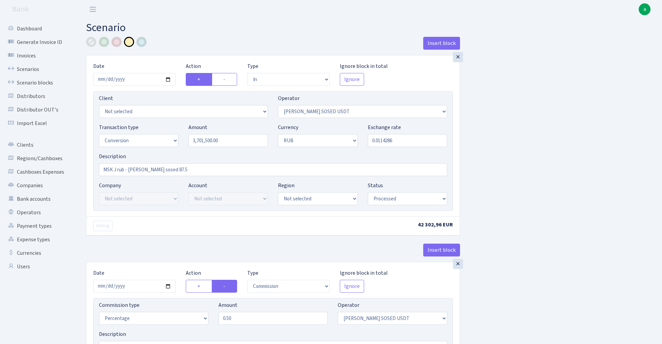
select select "commission"
select select "457"
select select "processed"
select select "in"
select select "523"
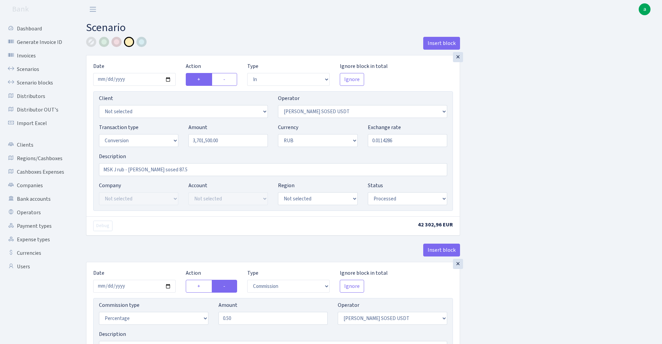
select select "1"
select select "3"
select select "20"
select select "processed"
select select "out"
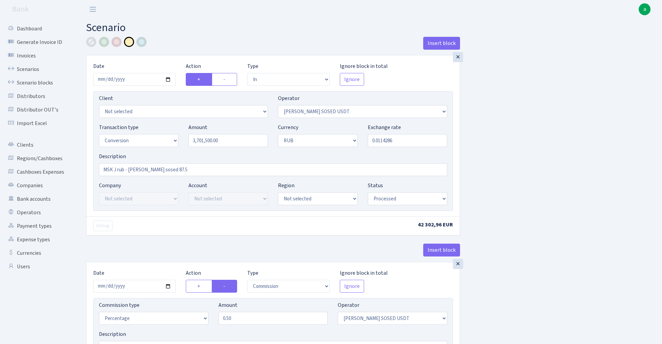
select select "523"
select select "15"
select select "3"
select select "processed"
click at [22, 65] on link "Scenarios" at bounding box center [37, 70] width 68 height 14
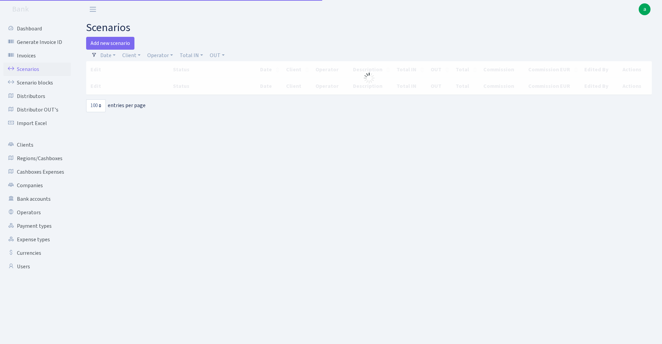
select select "100"
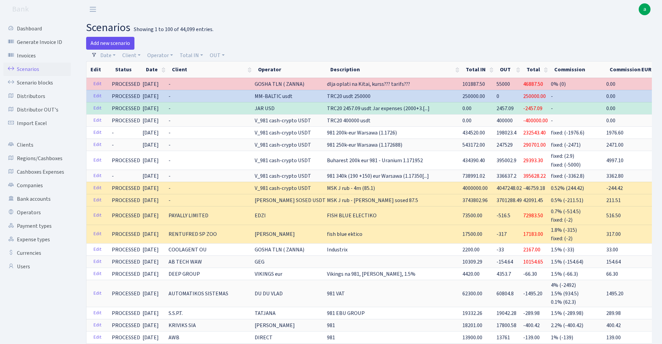
click at [113, 43] on link "Add new scenario" at bounding box center [110, 43] width 48 height 13
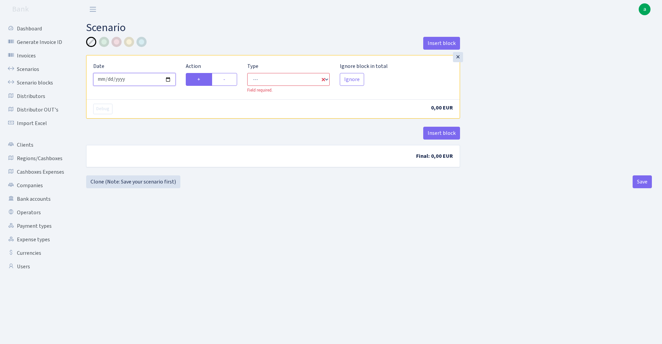
click at [137, 81] on input "2025-09-14" at bounding box center [134, 79] width 82 height 13
type input "2025-09-13"
click at [202, 35] on main "Scenario Insert block × Date 2025-09-13 Action + - Type --- In Out Commission F…" at bounding box center [369, 173] width 586 height 309
select select "in"
select select "1"
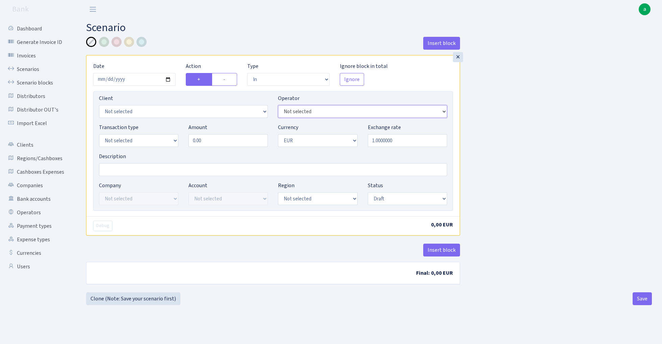
select select "435"
select select "1"
click at [219, 139] on input "0.00" at bounding box center [228, 140] width 79 height 13
type input "35,000.00"
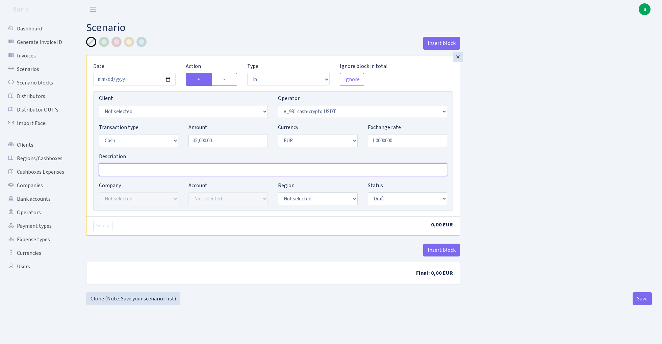
click at [152, 170] on input "Description" at bounding box center [273, 169] width 348 height 13
type input "Nica 981-sergei sosed 35000 eur"
click at [399, 139] on input "1.0000000" at bounding box center [407, 140] width 79 height 13
paste input "1714"
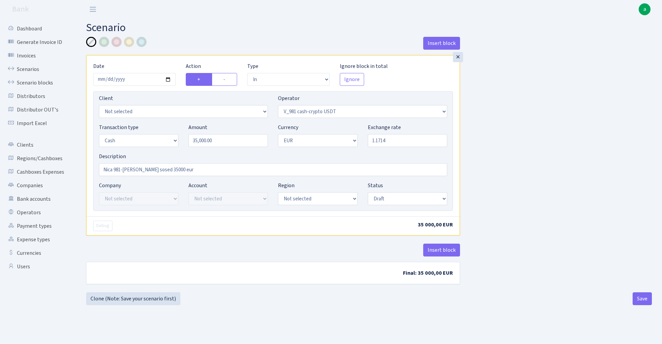
type input "1.1714000"
click at [532, 146] on div "Insert block × Date 2025-09-13 Action + - Type --- In Out Commission Field requ…" at bounding box center [369, 165] width 576 height 256
select select "23"
select select "processed"
click at [507, 167] on div "Insert block × Date 2025-09-13 Action + - Type --- In Out Commission Field requ…" at bounding box center [369, 165] width 576 height 256
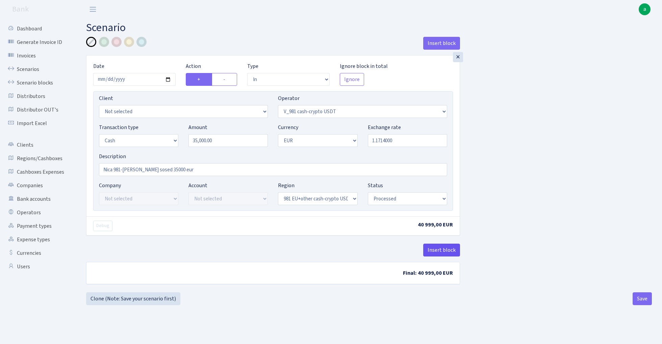
click at [440, 248] on button "Insert block" at bounding box center [442, 250] width 37 height 13
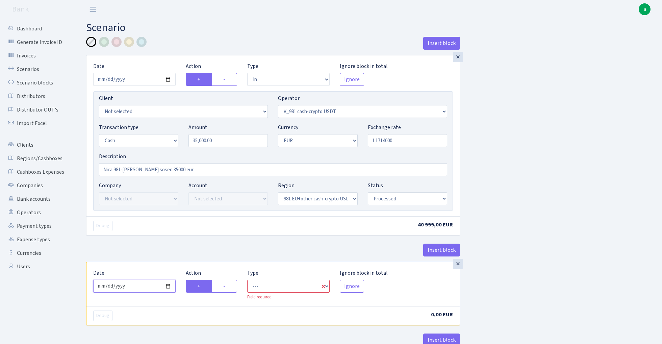
click at [145, 288] on input "2025-09-14" at bounding box center [134, 286] width 82 height 13
type input "2025-09-13"
click at [195, 244] on div "× Date 2025-09-13 Action + - Type --- In Out Commission Field required. Ignore …" at bounding box center [273, 158] width 374 height 207
select select "commission"
select select "435"
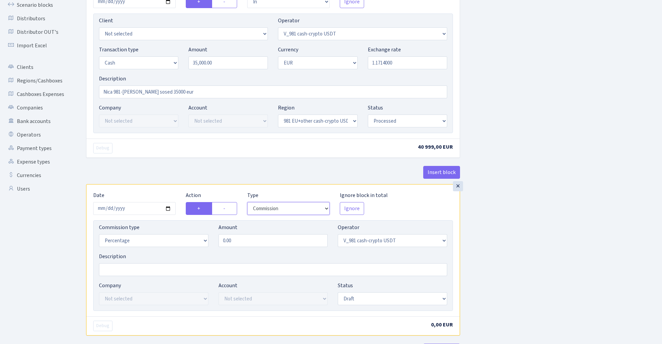
scroll to position [99, 0]
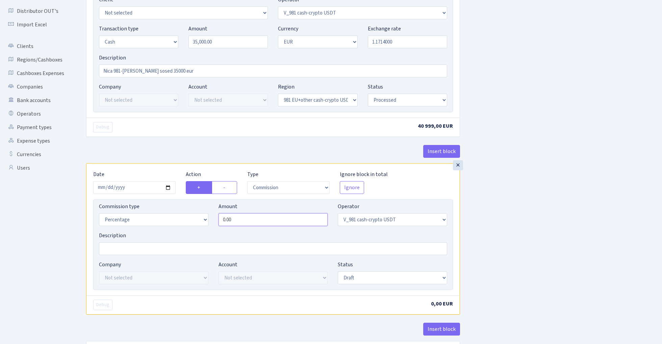
click at [272, 226] on input "0.00" at bounding box center [274, 219] width 110 height 13
type input "0.25"
click at [541, 207] on div "Insert block × Date 2025-09-13 Action + - Type --- In Out Commission Field requ…" at bounding box center [369, 154] width 576 height 433
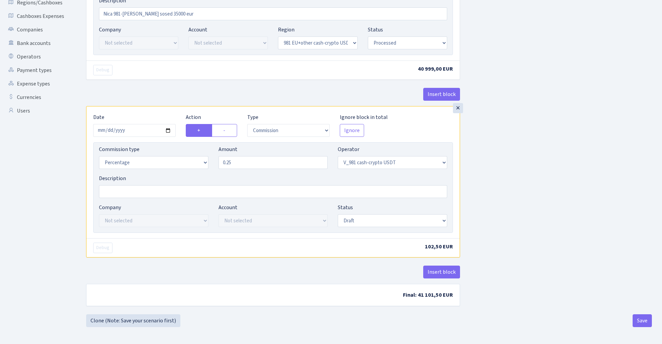
scroll to position [158, 0]
select select "processed"
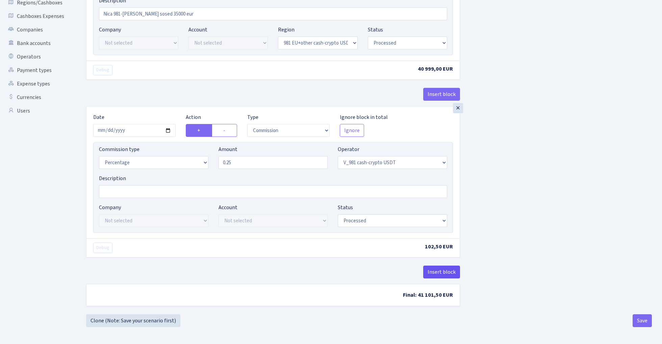
click at [447, 271] on button "Insert block" at bounding box center [442, 272] width 37 height 13
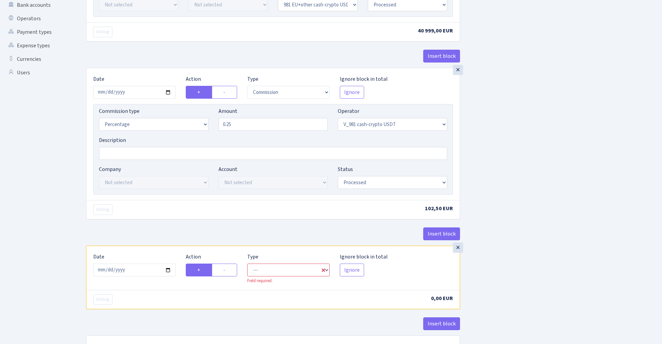
scroll to position [201, 0]
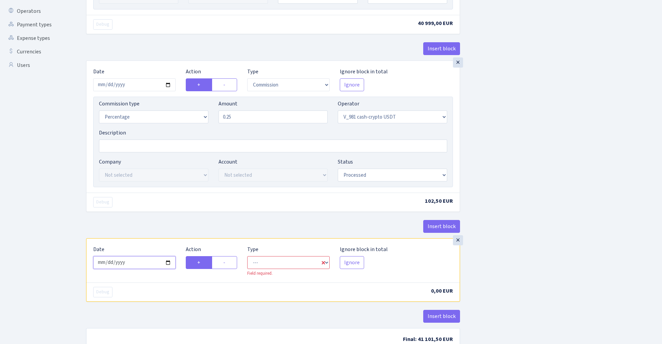
click at [138, 264] on input "2025-09-14" at bounding box center [134, 262] width 82 height 13
type input "2025-09-13"
click at [158, 223] on div "Insert block" at bounding box center [273, 229] width 374 height 18
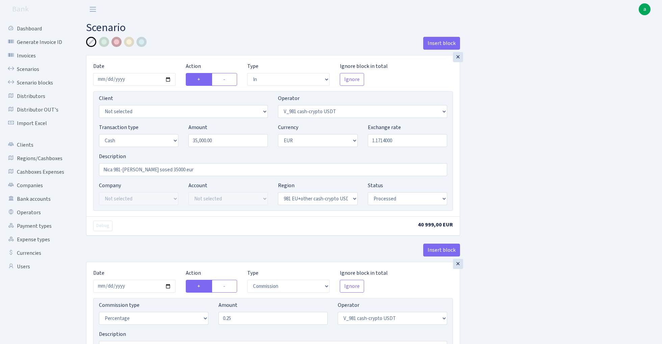
scroll to position [0, 0]
click at [116, 41] on div at bounding box center [117, 42] width 10 height 10
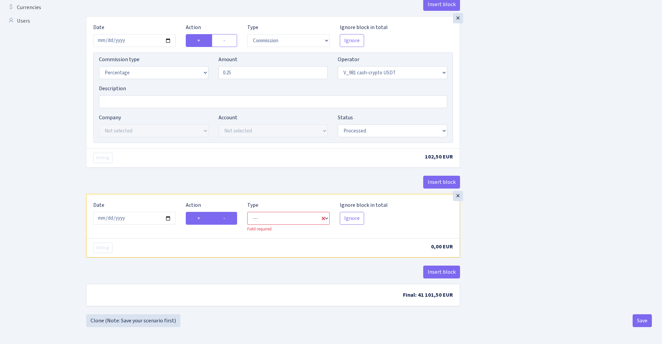
click at [228, 218] on label "-" at bounding box center [224, 218] width 25 height 13
click at [228, 218] on input "-" at bounding box center [225, 216] width 4 height 4
radio input "true"
radio input "false"
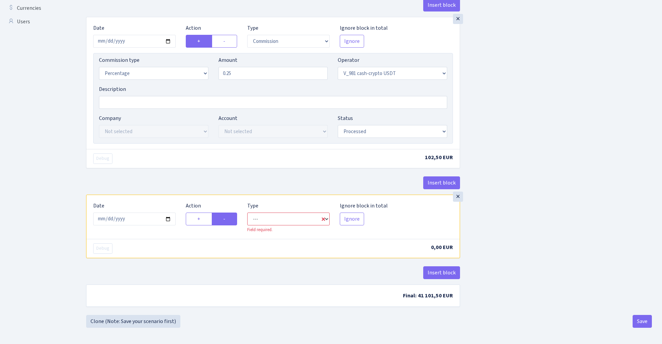
select select "out"
select select "435"
select select "1"
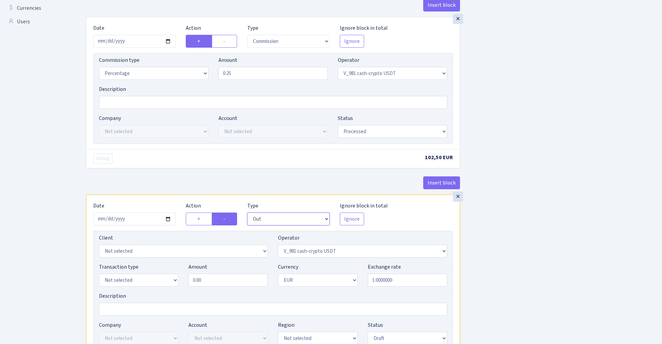
scroll to position [286, 0]
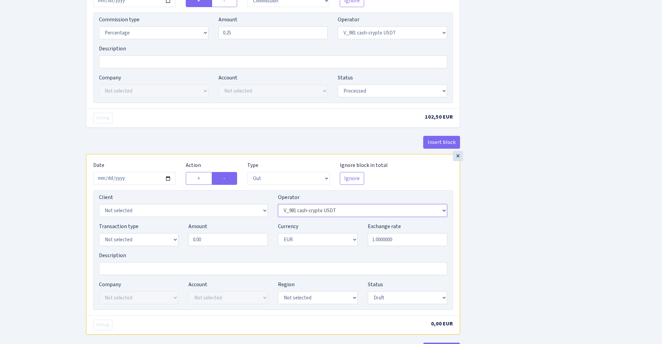
select select "457"
select select "1"
click at [216, 244] on input "0.00" at bounding box center [228, 239] width 79 height 13
type input "35,000.00"
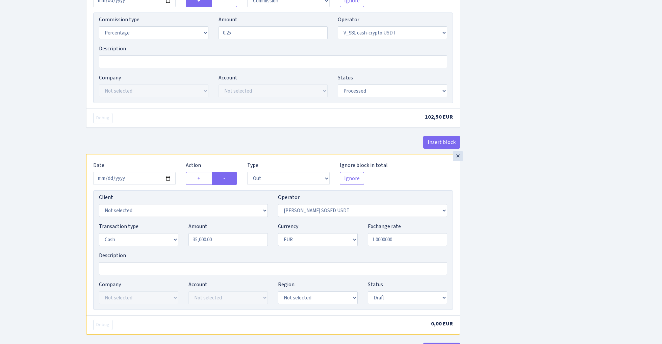
click at [521, 220] on div "Insert block × Date 2025-09-13 Action + - Type --- In Out Commission Field requ…" at bounding box center [369, 71] width 576 height 640
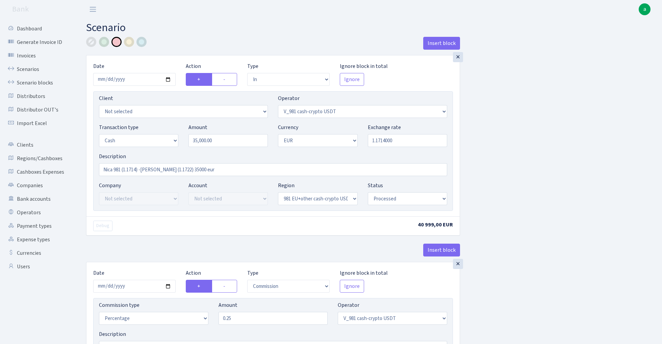
select select "in"
select select "435"
select select "1"
select select "23"
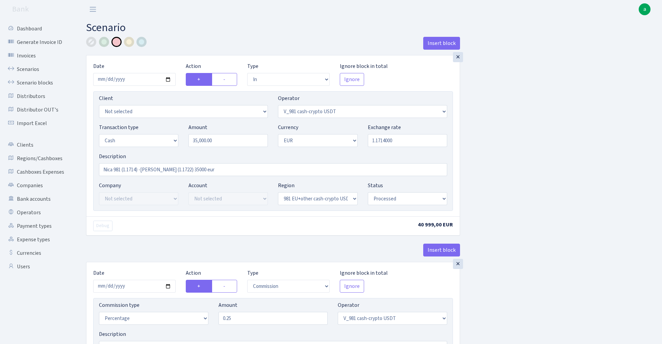
select select "processed"
select select "commission"
select select "435"
select select "processed"
select select "out"
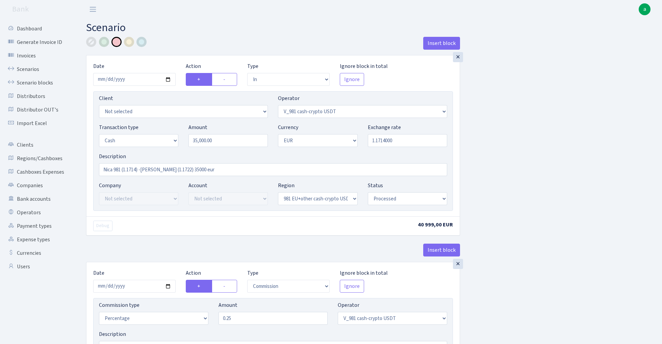
select select "457"
select select "1"
select select "23"
select select "processed"
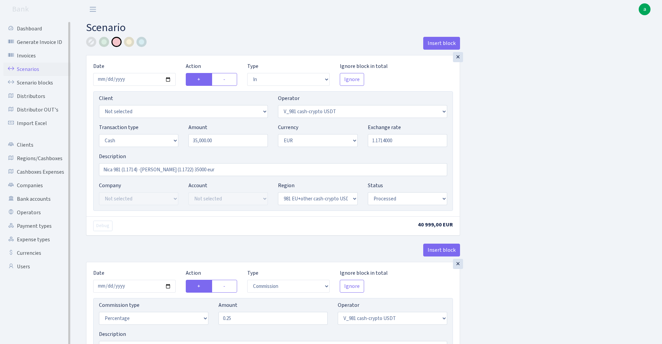
click at [29, 67] on link "Scenarios" at bounding box center [37, 70] width 68 height 14
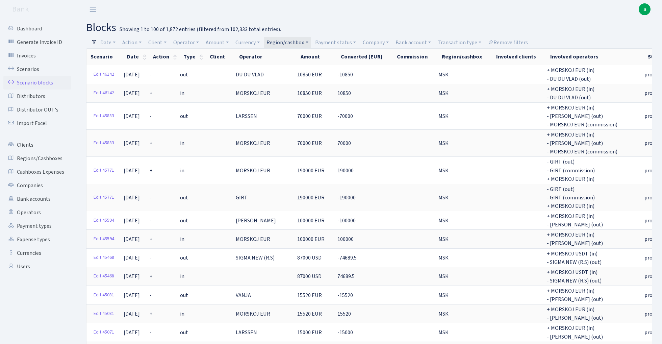
select select "3"
select select "100"
click at [293, 41] on link "Region/cashbox" at bounding box center [287, 42] width 47 height 11
click at [296, 119] on li "981 EU+other cash-crypto USD" at bounding box center [291, 124] width 51 height 19
